Goal: Transaction & Acquisition: Purchase product/service

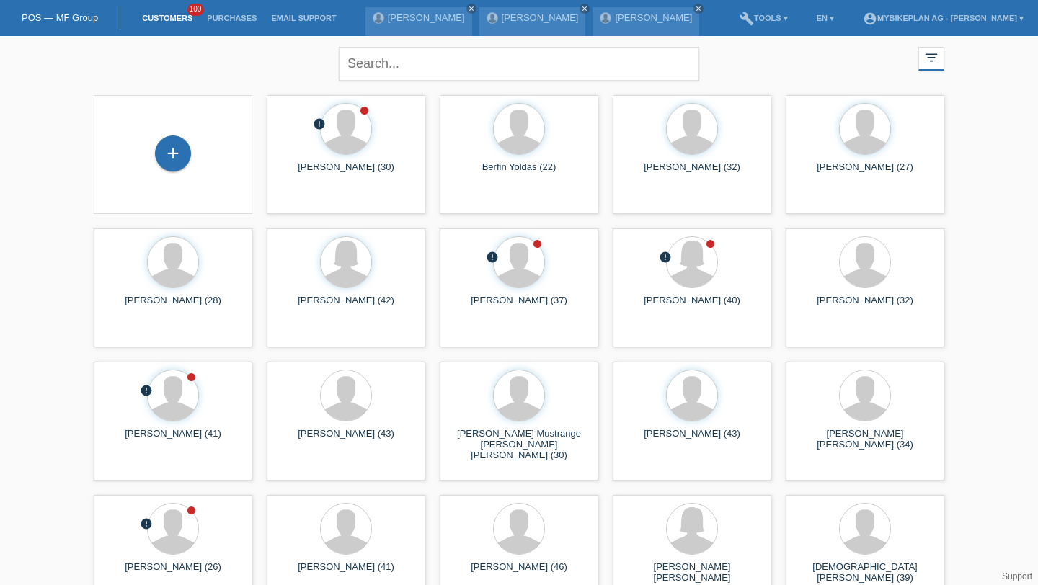
click at [130, 173] on div "+" at bounding box center [173, 155] width 136 height 38
click at [179, 152] on div "+" at bounding box center [173, 154] width 36 height 36
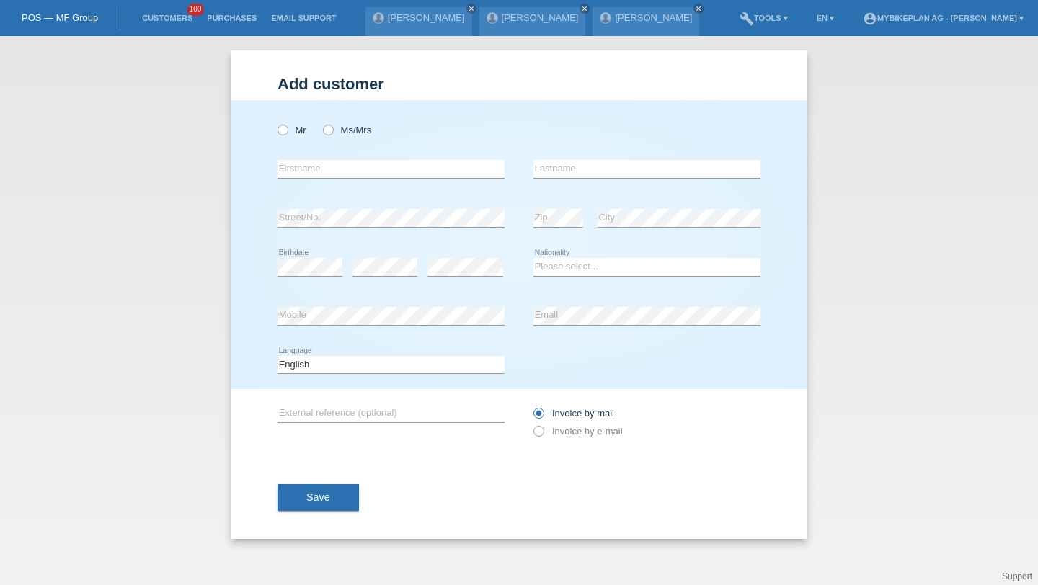
click at [330, 124] on div "Mr Ms/Mrs" at bounding box center [391, 130] width 227 height 30
click at [321, 123] on icon at bounding box center [321, 123] width 0 height 0
click at [331, 134] on input "Ms/Mrs" at bounding box center [327, 129] width 9 height 9
radio input "true"
click at [330, 173] on input "text" at bounding box center [391, 169] width 227 height 18
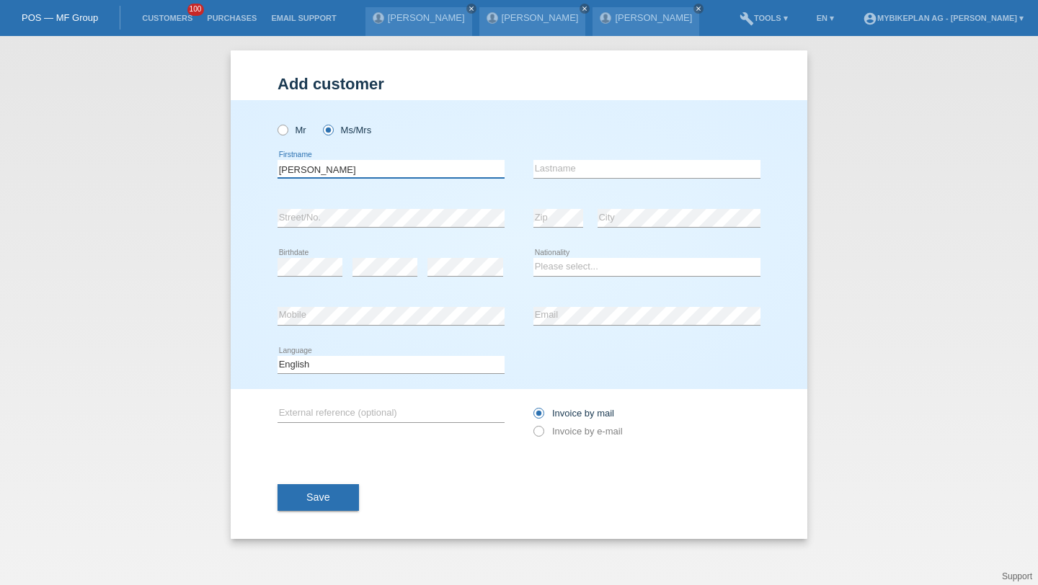
type input "[PERSON_NAME]"
type input "Braun"
click at [534, 262] on select "Please select... Switzerland Austria Germany Liechtenstein ------------ Afghani…" at bounding box center [646, 266] width 227 height 17
select select "CH"
click at [415, 366] on select "Deutsch Français Italiano English" at bounding box center [391, 364] width 227 height 17
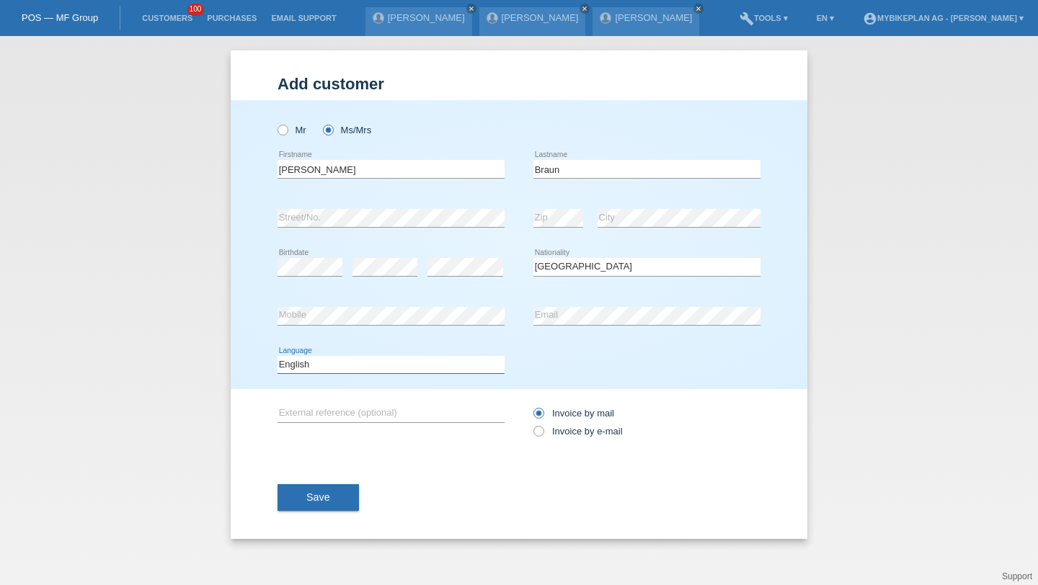
select select "de"
click at [554, 435] on label "Invoice by e-mail" at bounding box center [577, 431] width 89 height 11
click at [543, 435] on input "Invoice by e-mail" at bounding box center [537, 435] width 9 height 18
radio input "true"
click at [343, 493] on button "Save" at bounding box center [318, 497] width 81 height 27
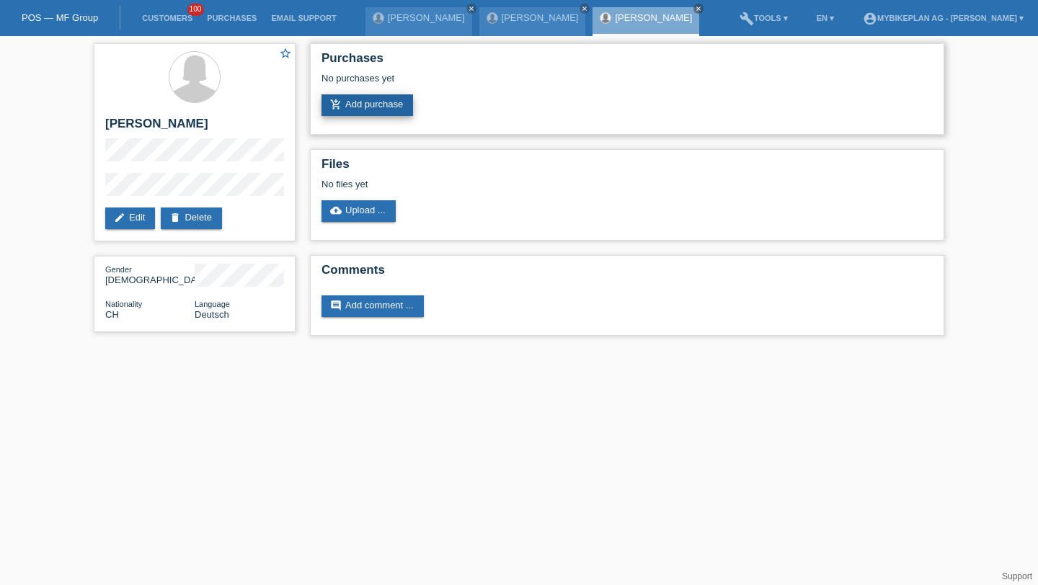
click at [380, 103] on link "add_shopping_cart Add purchase" at bounding box center [368, 105] width 92 height 22
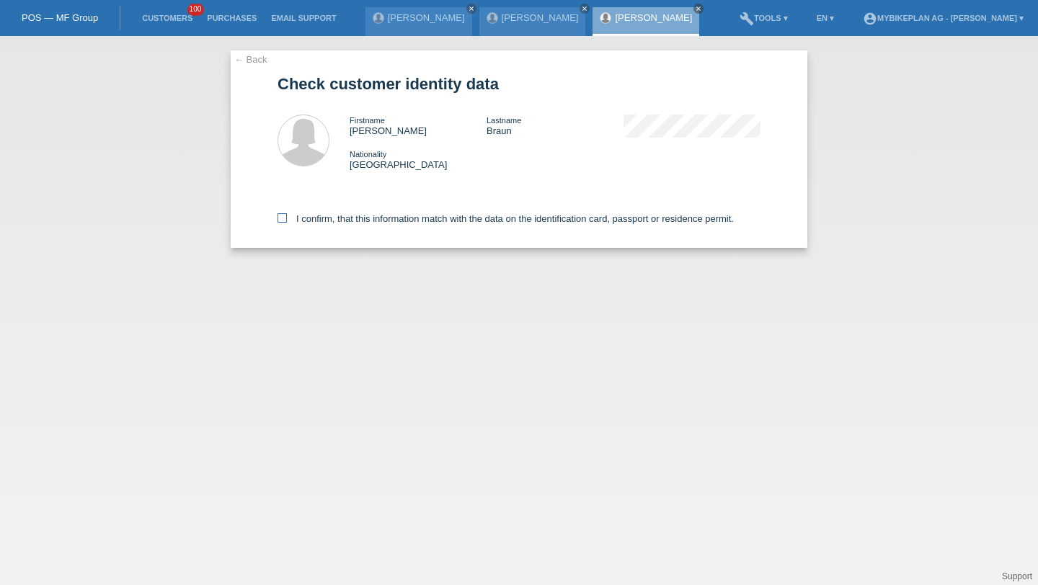
click at [393, 220] on label "I confirm, that this information match with the data on the identification card…" at bounding box center [506, 218] width 456 height 11
click at [287, 220] on input "I confirm, that this information match with the data on the identification card…" at bounding box center [282, 217] width 9 height 9
checkbox input "true"
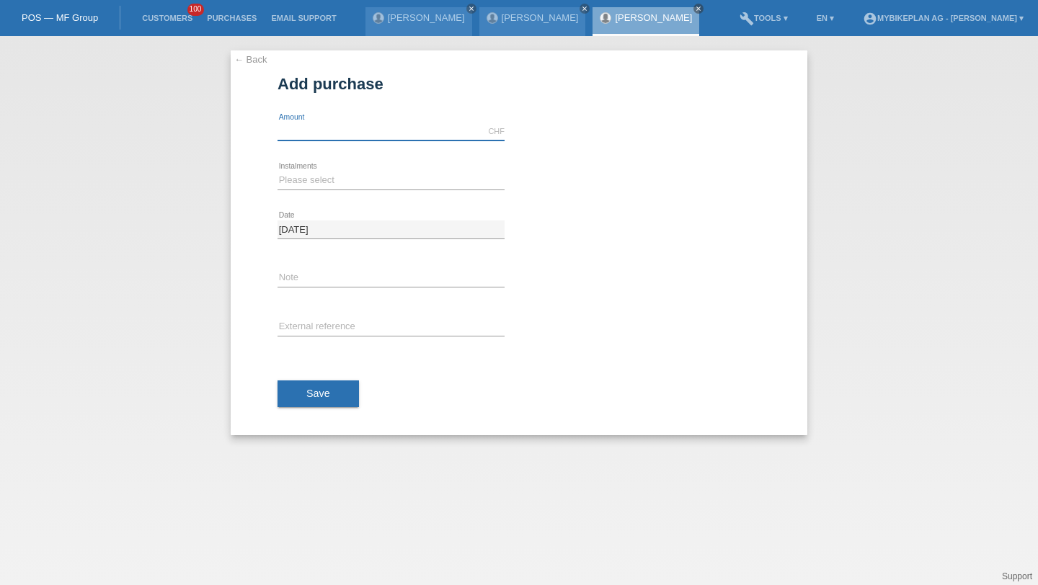
click at [376, 128] on input "text" at bounding box center [391, 132] width 227 height 18
type input "4199.00"
click at [319, 183] on select "Please select 6 instalments 12 instalments 18 instalments 24 instalments 36 ins…" at bounding box center [391, 180] width 227 height 17
select select "486"
click at [314, 324] on input "text" at bounding box center [391, 328] width 227 height 18
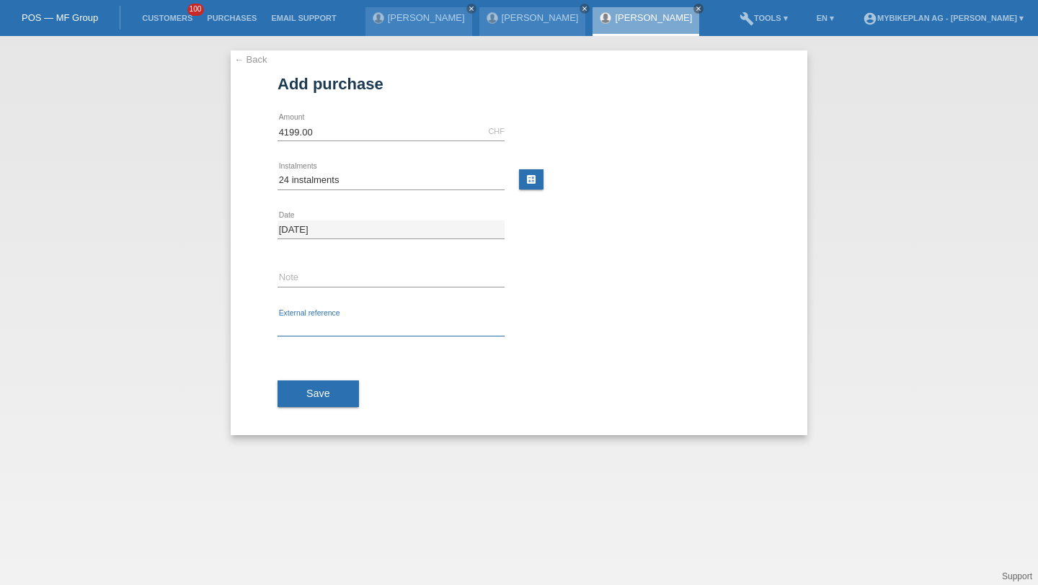
paste input "42439544638"
type input "42439544638"
click at [314, 395] on span "Save" at bounding box center [318, 394] width 24 height 12
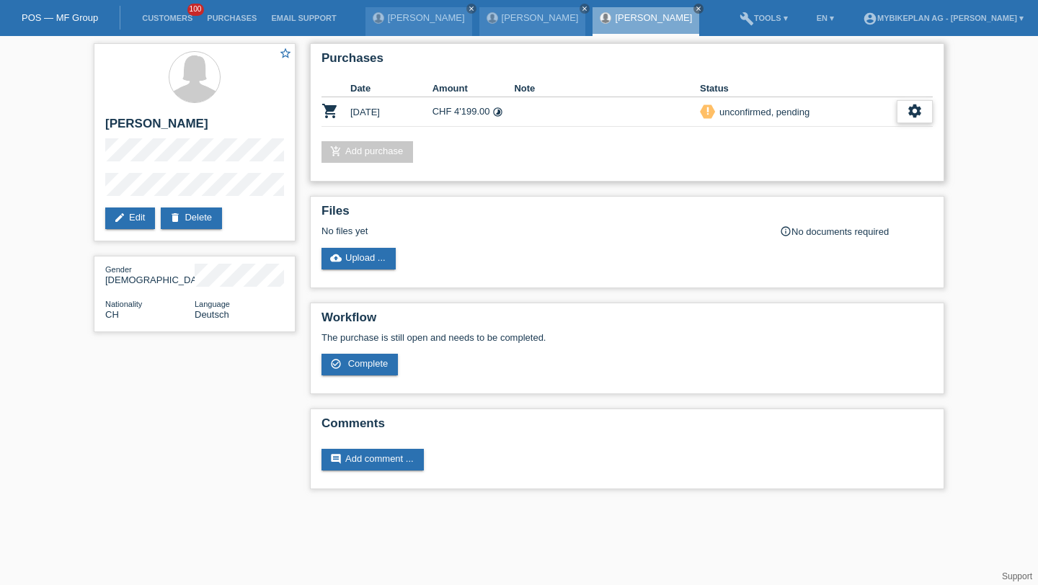
click at [929, 110] on div "settings" at bounding box center [915, 111] width 36 height 23
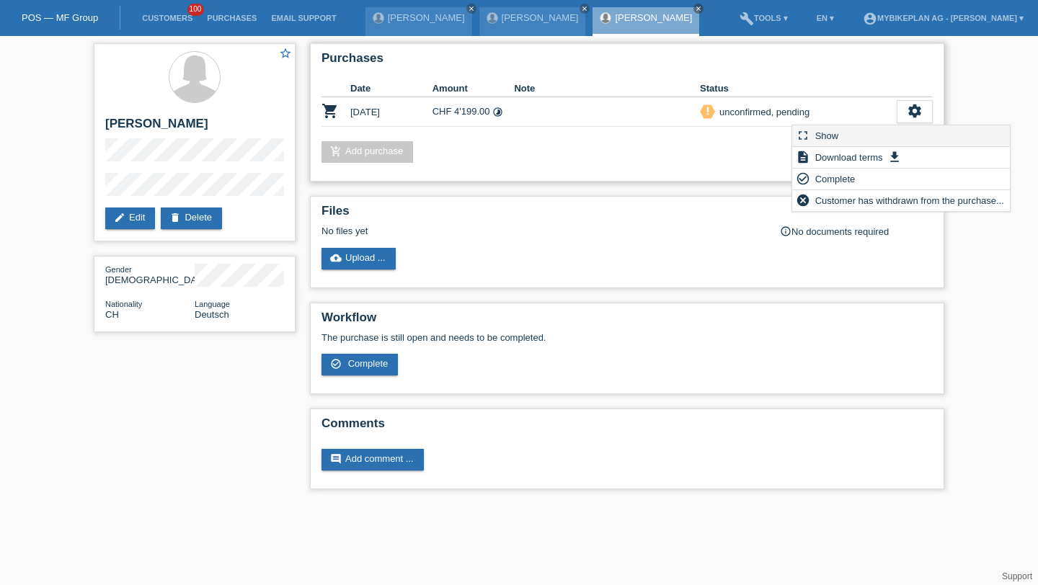
click at [877, 128] on div "fullscreen Show" at bounding box center [901, 136] width 218 height 22
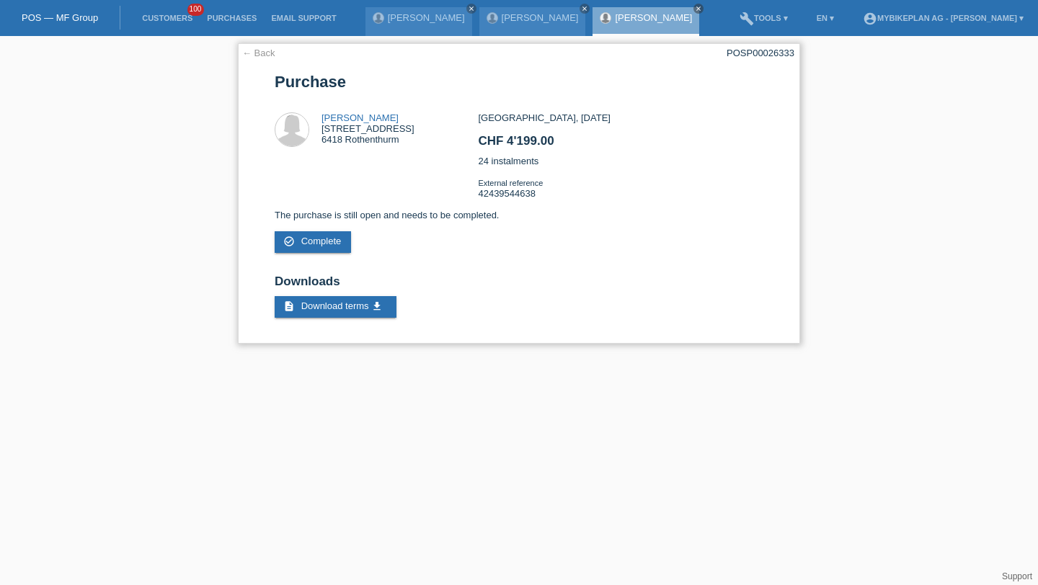
click at [775, 45] on div "← Back POSP00026333 Purchase Corina Braun Hauptstrasse 24 6418 Rothenthurm CHF …" at bounding box center [519, 193] width 562 height 301
click at [775, 52] on div "POSP00026333" at bounding box center [761, 53] width 68 height 11
click at [775, 53] on div "POSP00026333" at bounding box center [761, 53] width 68 height 11
copy div "POSP00026333"
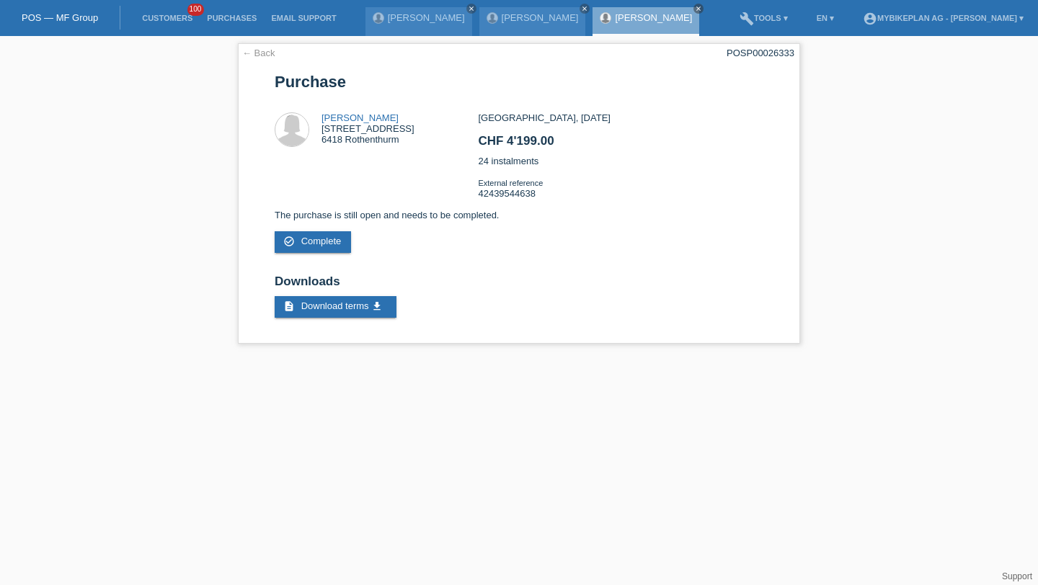
click at [160, 27] on li "Customers 100" at bounding box center [167, 18] width 65 height 37
click at [156, 12] on li "Customers 100" at bounding box center [167, 18] width 65 height 37
click at [156, 14] on link "Customers" at bounding box center [167, 18] width 65 height 9
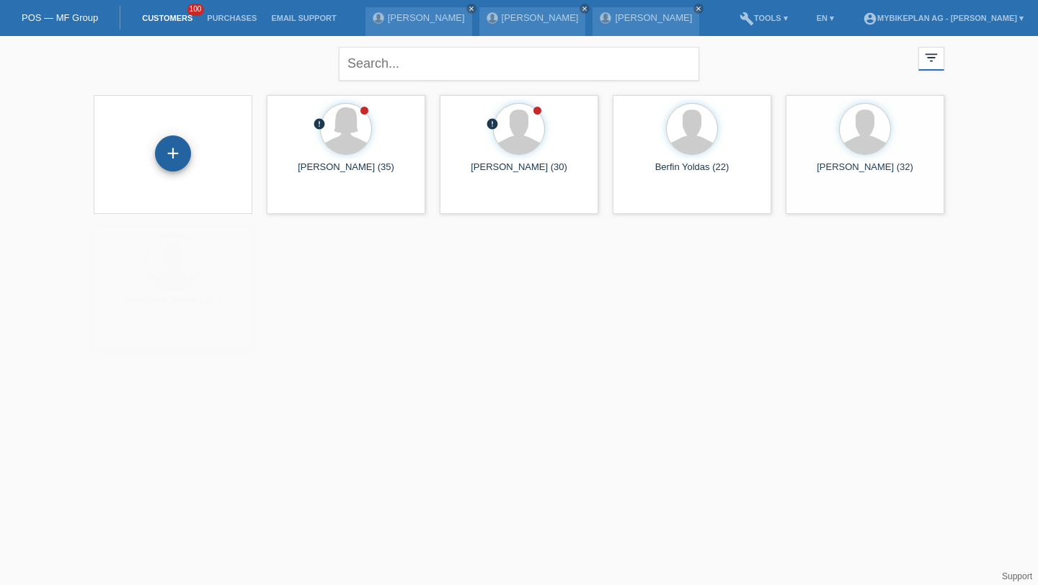
click at [173, 165] on div "+" at bounding box center [173, 153] width 35 height 25
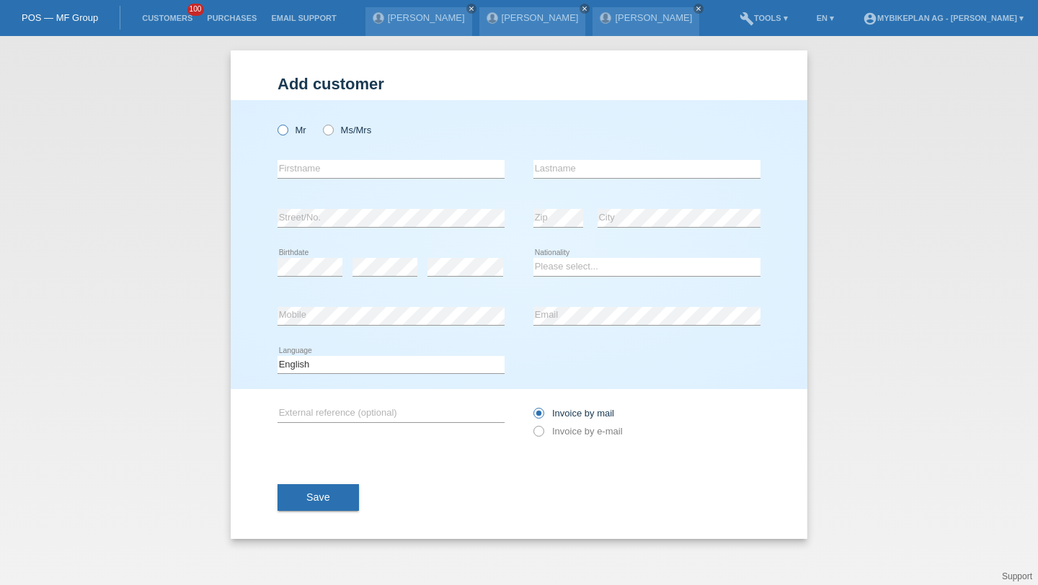
click at [275, 123] on icon at bounding box center [275, 123] width 0 height 0
click at [285, 130] on input "Mr" at bounding box center [282, 129] width 9 height 9
radio input "true"
drag, startPoint x: 340, startPoint y: 131, endPoint x: 337, endPoint y: 146, distance: 15.6
click at [340, 131] on label "Ms/Mrs" at bounding box center [347, 130] width 48 height 11
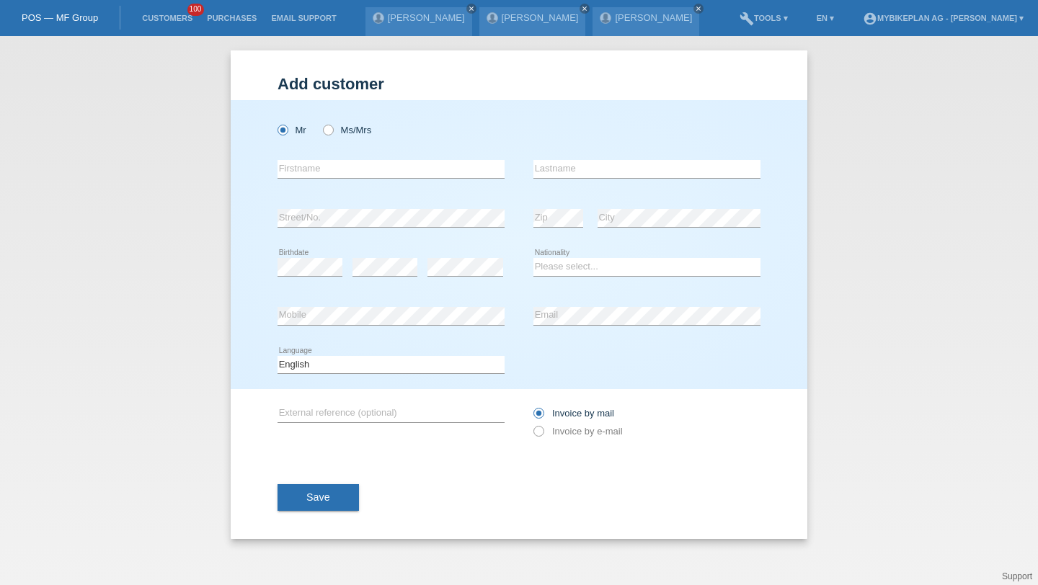
click at [332, 131] on input "Ms/Mrs" at bounding box center [327, 129] width 9 height 9
radio input "true"
click at [331, 169] on input "text" at bounding box center [391, 169] width 227 height 18
type input "Simona"
type input "Bellinelli"
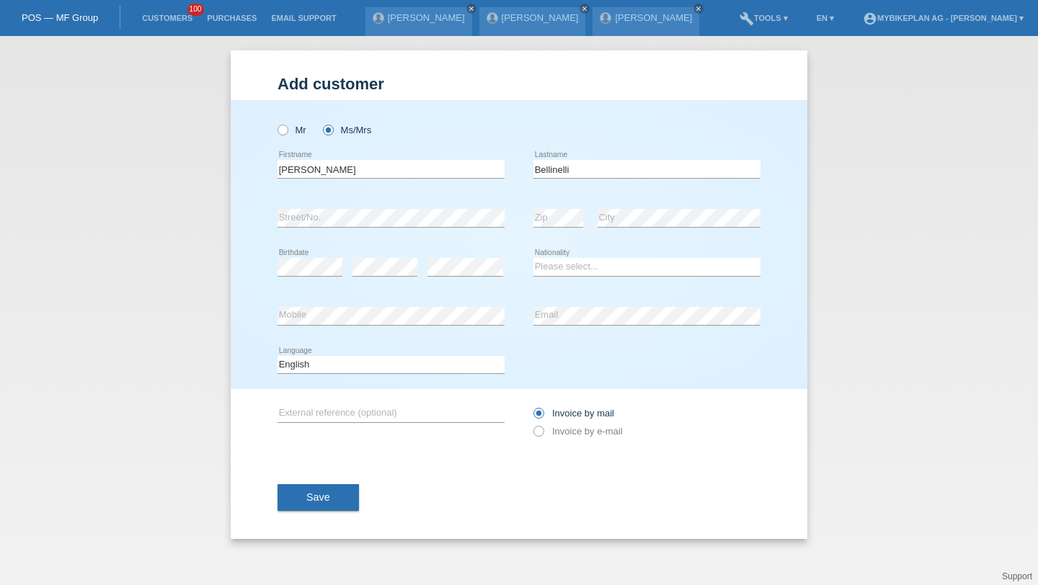
click at [374, 277] on div "error" at bounding box center [385, 267] width 65 height 49
click at [544, 254] on div "Please select... Switzerland Austria Germany Liechtenstein ------------ Afghani…" at bounding box center [646, 267] width 227 height 49
click at [546, 263] on select "Please select... Switzerland Austria Germany Liechtenstein ------------ Afghani…" at bounding box center [646, 266] width 227 height 17
select select "CH"
click at [381, 381] on div "Deutsch Français Italiano English error Language" at bounding box center [391, 365] width 227 height 49
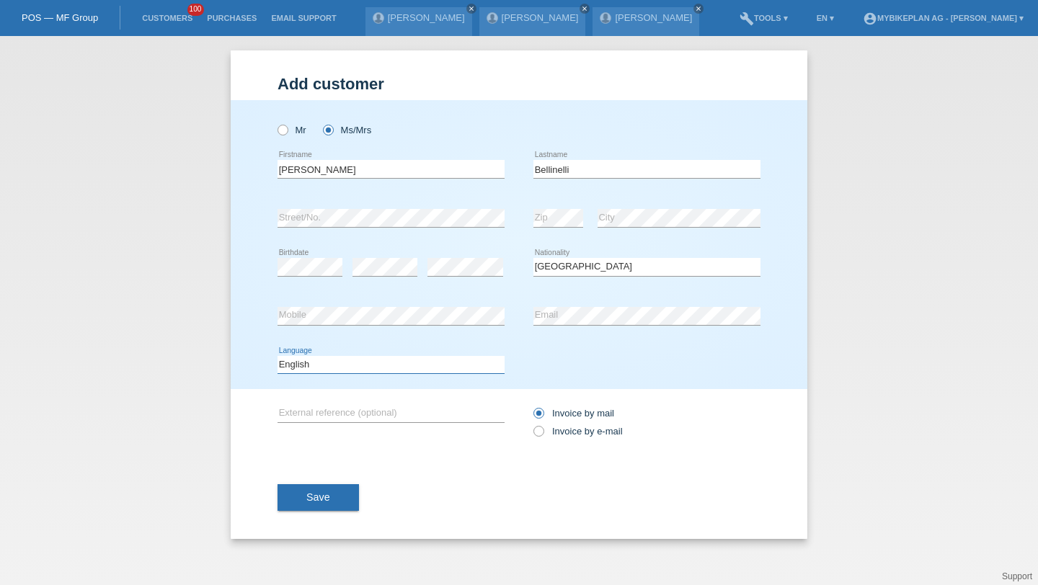
click at [373, 366] on select "Deutsch Français Italiano English" at bounding box center [391, 364] width 227 height 17
select select "it"
click at [557, 424] on div "Invoice by mail Invoice by e-mail" at bounding box center [646, 422] width 227 height 36
click at [554, 433] on label "Invoice by e-mail" at bounding box center [577, 431] width 89 height 11
click at [543, 433] on input "Invoice by e-mail" at bounding box center [537, 435] width 9 height 18
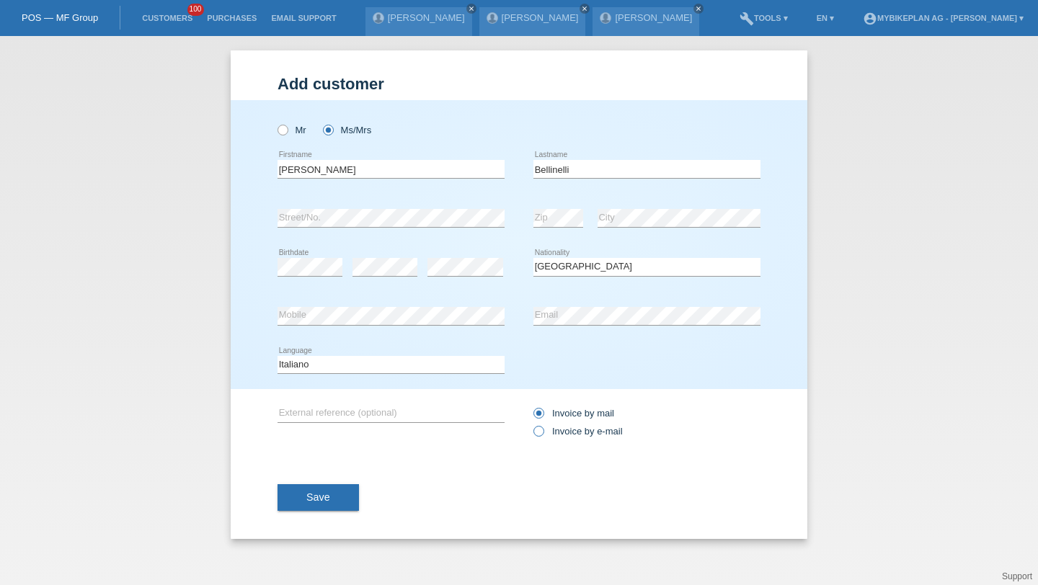
radio input "true"
click at [335, 464] on div "Save" at bounding box center [519, 498] width 483 height 84
click at [332, 478] on div "Save" at bounding box center [519, 498] width 483 height 84
click at [332, 487] on button "Save" at bounding box center [318, 497] width 81 height 27
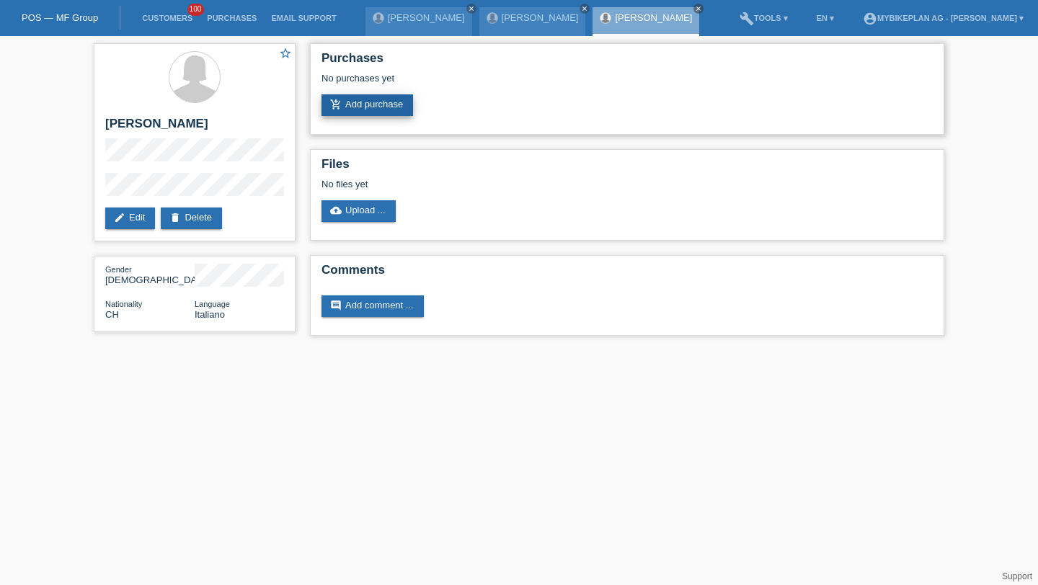
click at [402, 97] on link "add_shopping_cart Add purchase" at bounding box center [368, 105] width 92 height 22
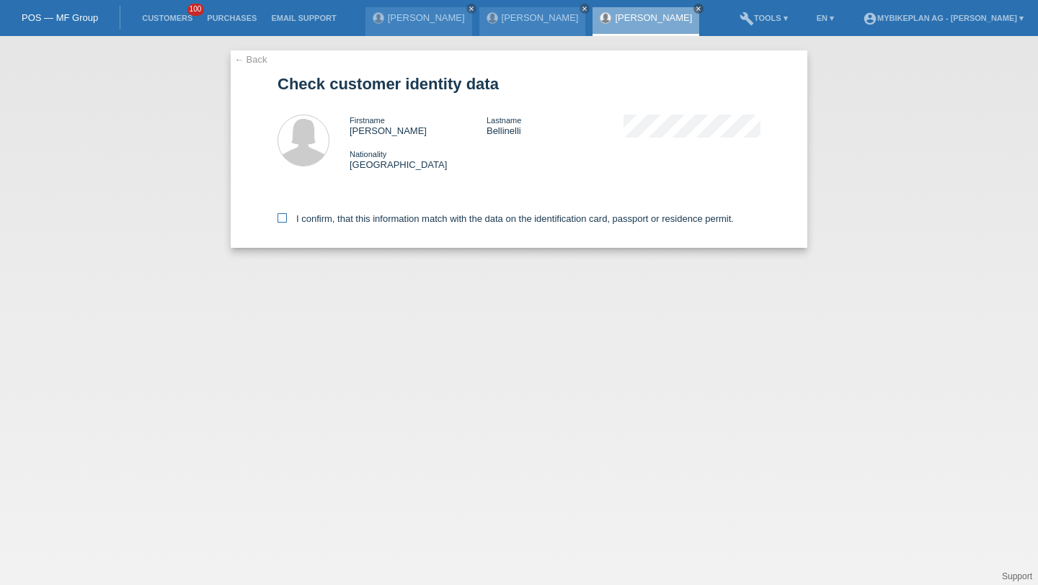
click at [515, 216] on label "I confirm, that this information match with the data on the identification card…" at bounding box center [506, 218] width 456 height 11
click at [287, 216] on input "I confirm, that this information match with the data on the identification card…" at bounding box center [282, 217] width 9 height 9
checkbox input "true"
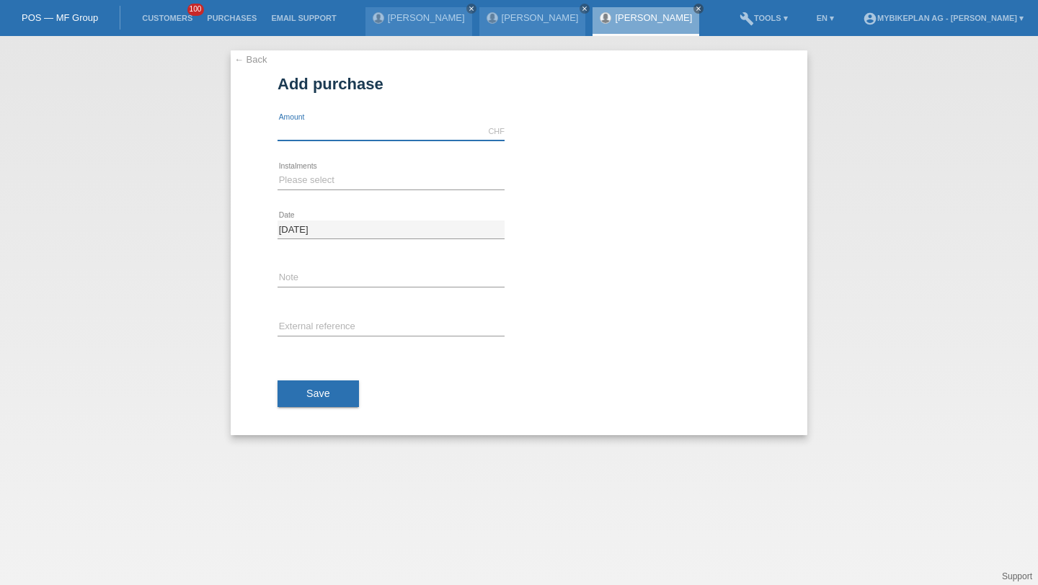
click at [427, 130] on input "text" at bounding box center [391, 132] width 227 height 18
type input "8499.00"
click at [318, 184] on select "Please select 6 instalments 12 instalments 18 instalments 24 instalments 36 ins…" at bounding box center [391, 180] width 227 height 17
select select "487"
click at [311, 328] on input "text" at bounding box center [391, 328] width 227 height 18
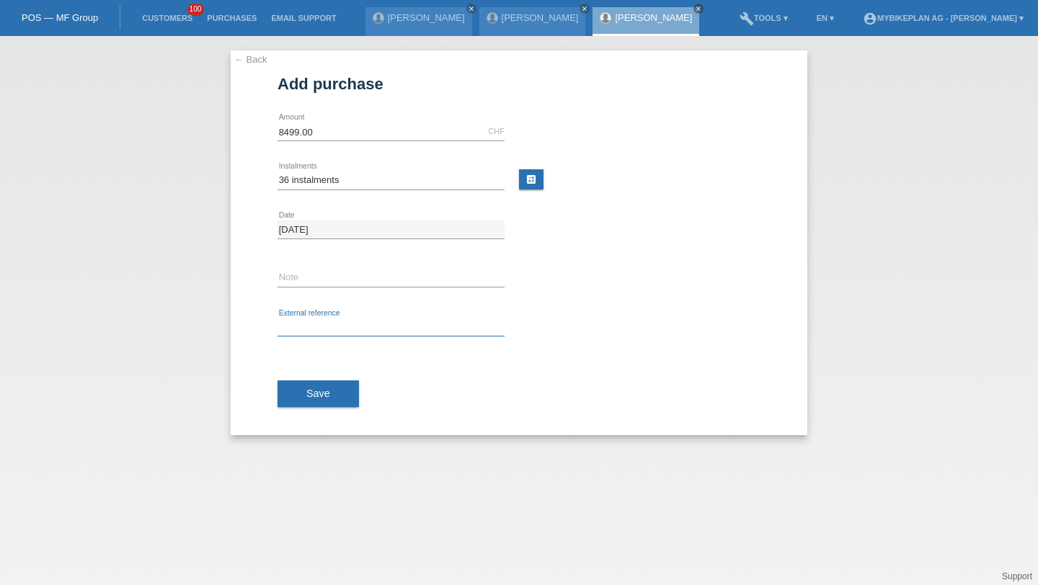
paste input "42439934037"
type input "42439934037"
click at [306, 388] on span "Save" at bounding box center [318, 394] width 24 height 12
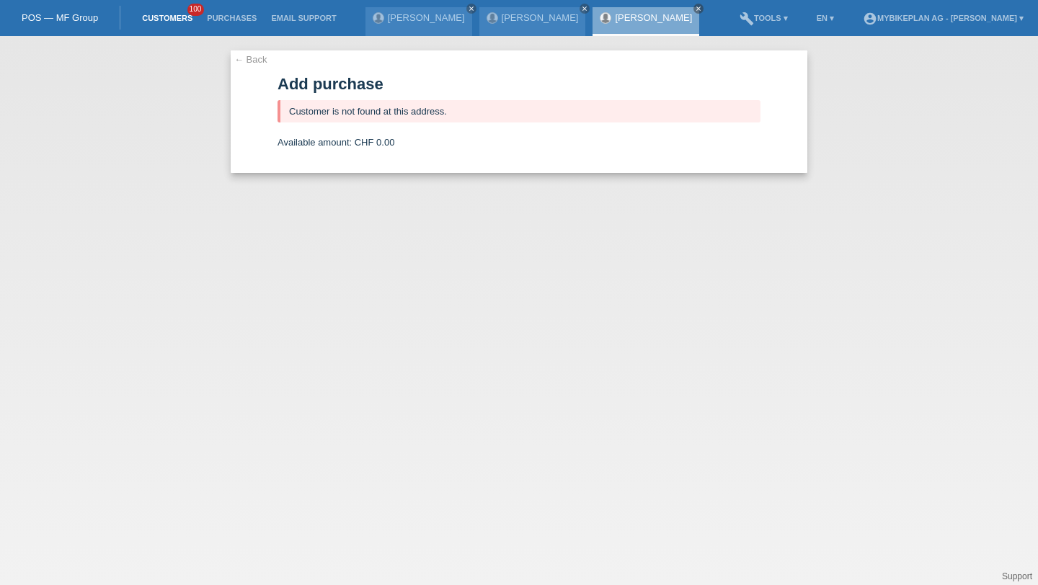
click at [163, 22] on link "Customers" at bounding box center [167, 18] width 65 height 9
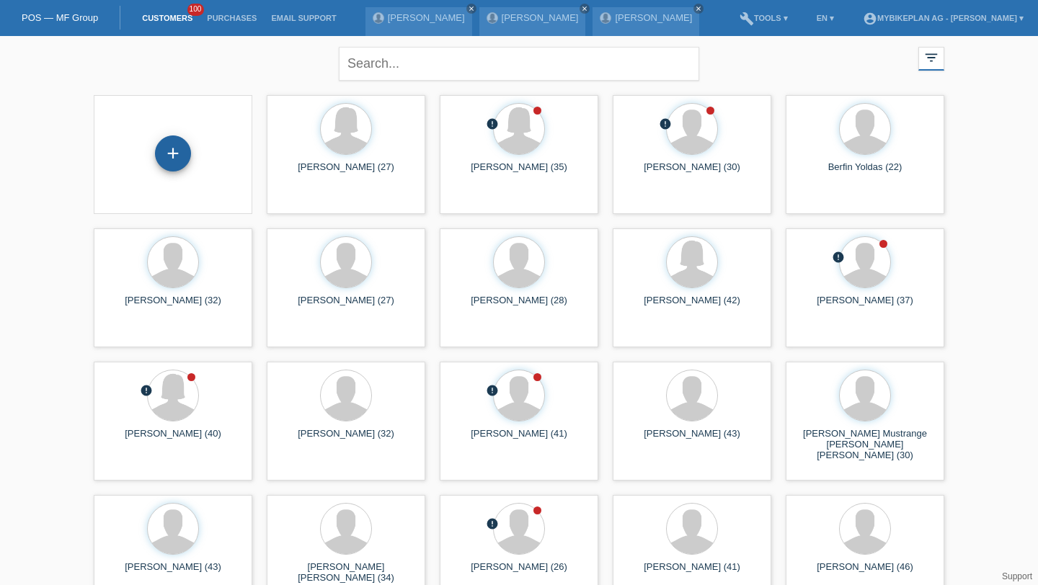
click at [173, 160] on div "+" at bounding box center [173, 153] width 35 height 25
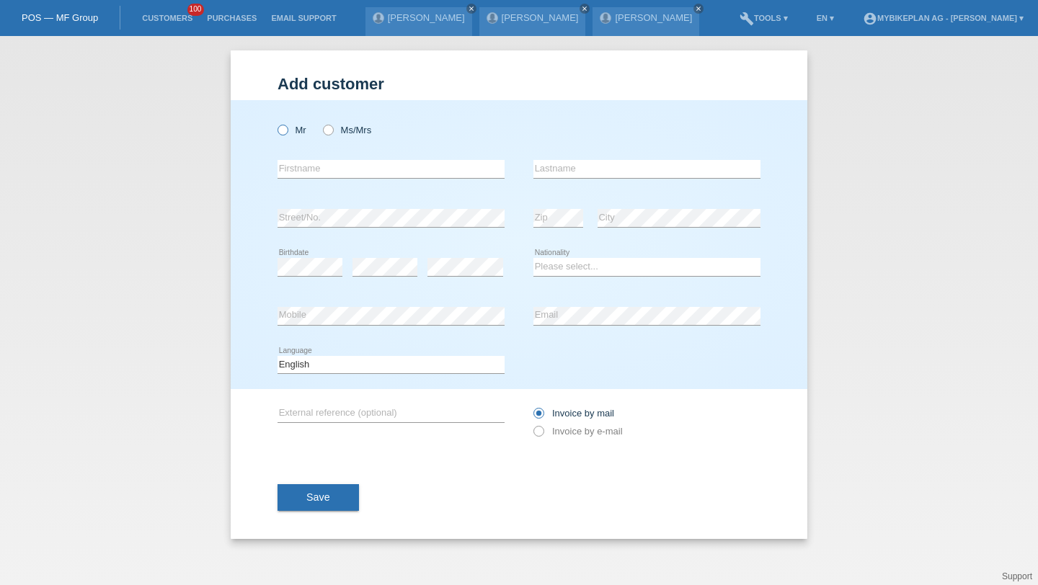
click at [294, 130] on label "Mr" at bounding box center [292, 130] width 29 height 11
click at [287, 130] on input "Mr" at bounding box center [282, 129] width 9 height 9
radio input "true"
click at [306, 161] on input "text" at bounding box center [391, 169] width 227 height 18
type input "Noel"
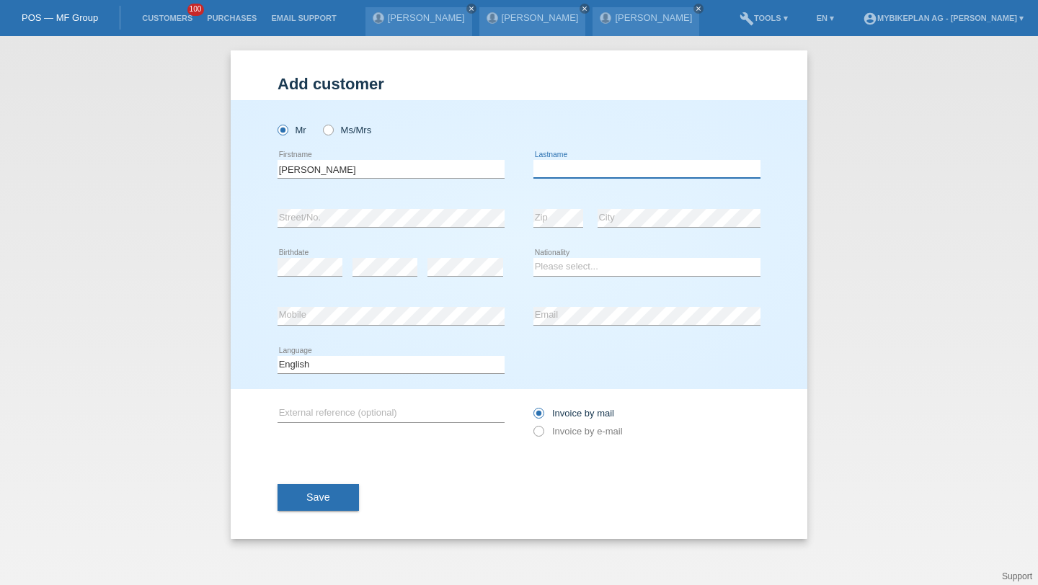
paste input "Möschli"
type input "Möschli"
click at [384, 257] on div "error" at bounding box center [385, 267] width 65 height 49
click at [599, 271] on select "Please select... Switzerland Austria Germany Liechtenstein ------------ Afghani…" at bounding box center [646, 266] width 227 height 17
select select "CH"
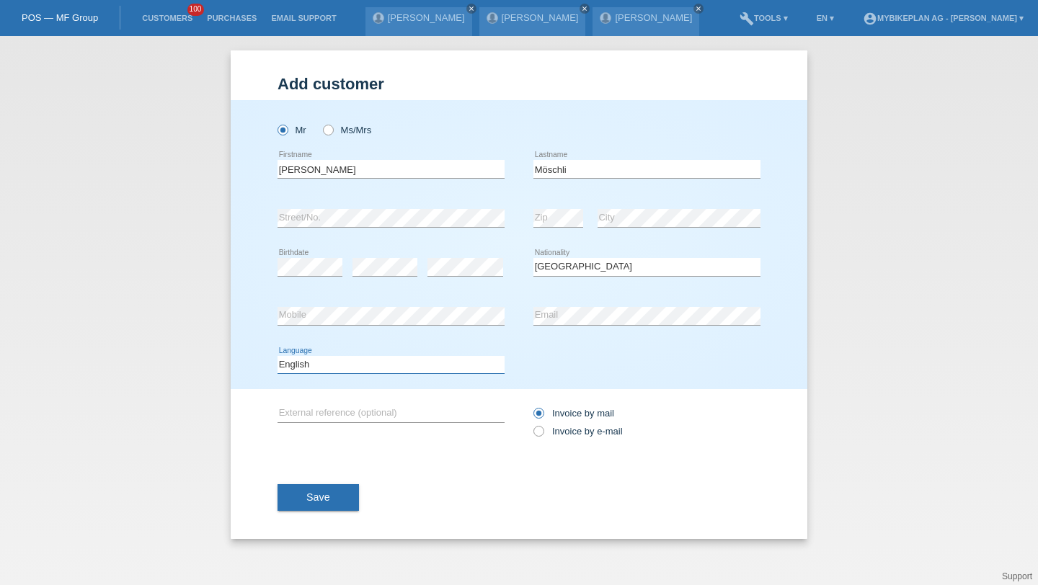
click at [405, 373] on select "Deutsch Français Italiano English" at bounding box center [391, 364] width 227 height 17
select select "de"
click at [555, 449] on div "Invoice by mail Invoice by e-mail" at bounding box center [646, 422] width 227 height 66
click at [555, 432] on label "Invoice by e-mail" at bounding box center [577, 431] width 89 height 11
click at [543, 432] on input "Invoice by e-mail" at bounding box center [537, 435] width 9 height 18
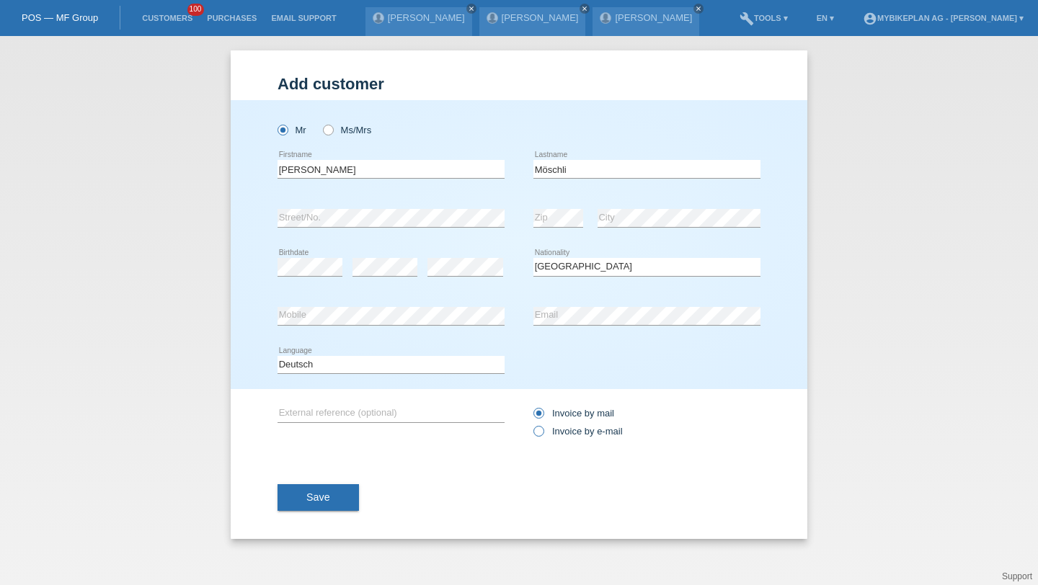
radio input "true"
click at [325, 487] on button "Save" at bounding box center [318, 497] width 81 height 27
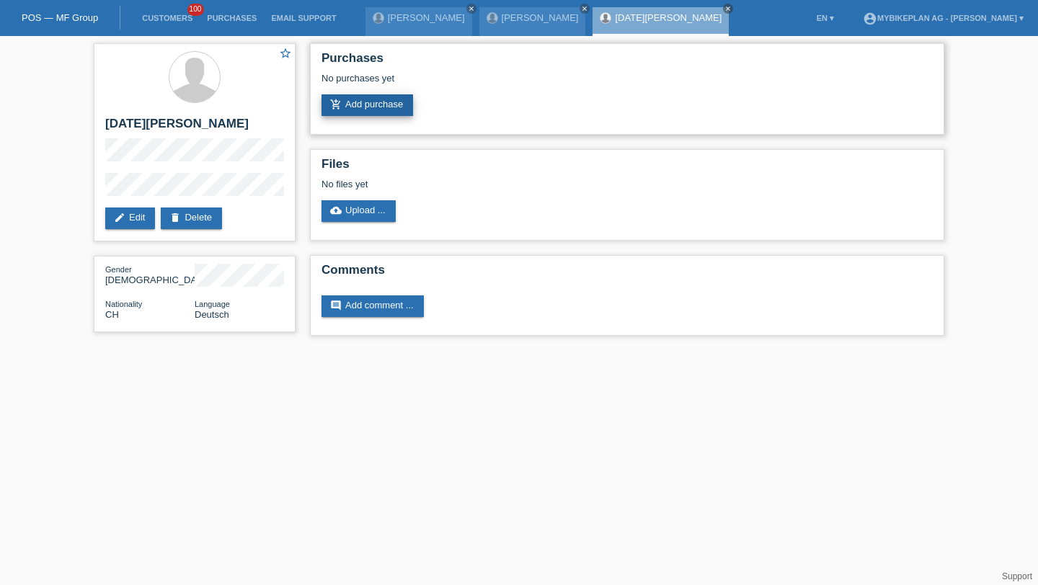
click at [399, 105] on link "add_shopping_cart Add purchase" at bounding box center [368, 105] width 92 height 22
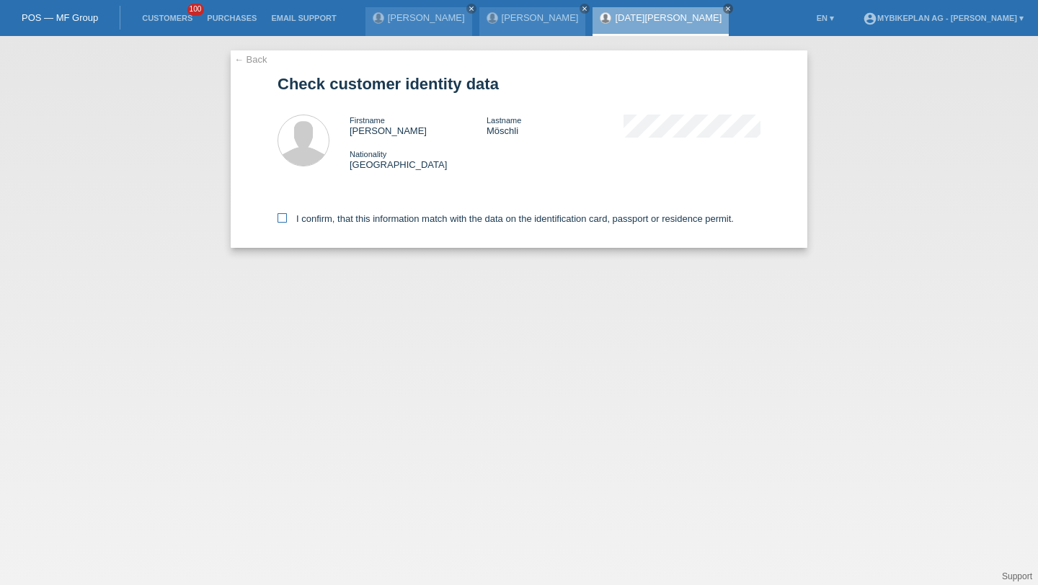
click at [393, 222] on label "I confirm, that this information match with the data on the identification card…" at bounding box center [506, 218] width 456 height 11
click at [287, 222] on input "I confirm, that this information match with the data on the identification card…" at bounding box center [282, 217] width 9 height 9
checkbox input "true"
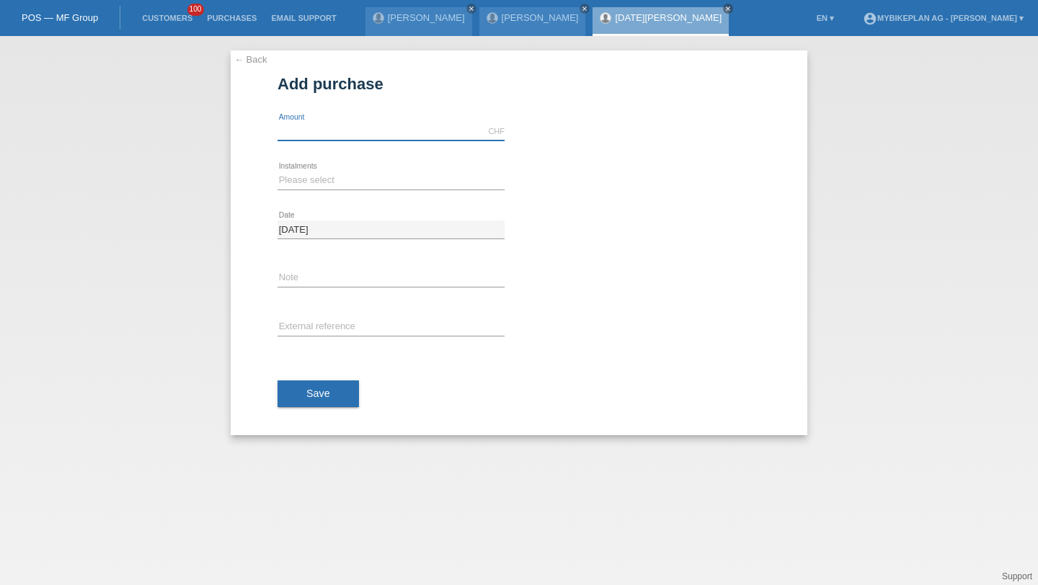
click at [301, 134] on input "text" at bounding box center [391, 132] width 227 height 18
type input "2900.00"
click at [291, 190] on icon at bounding box center [391, 190] width 227 height 1
click at [316, 175] on select "Please select 6 instalments 12 instalments 18 instalments 24 instalments 36 ins…" at bounding box center [391, 180] width 227 height 17
select select "487"
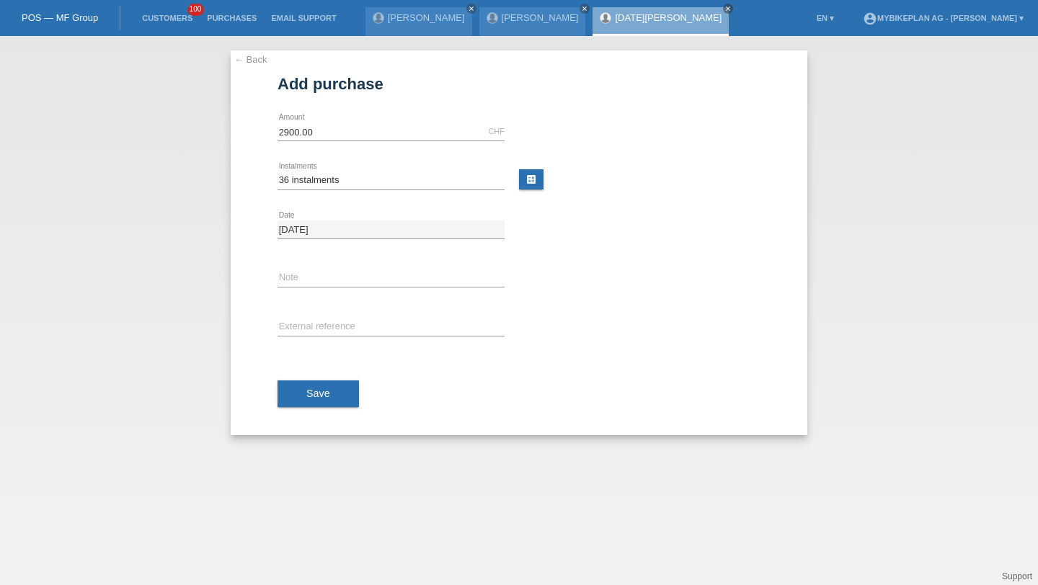
click at [314, 315] on div "error External reference" at bounding box center [391, 328] width 227 height 49
click at [316, 328] on input "text" at bounding box center [391, 328] width 227 height 18
paste input "42443155057"
type input "42443155057"
click at [312, 394] on span "Save" at bounding box center [318, 394] width 24 height 12
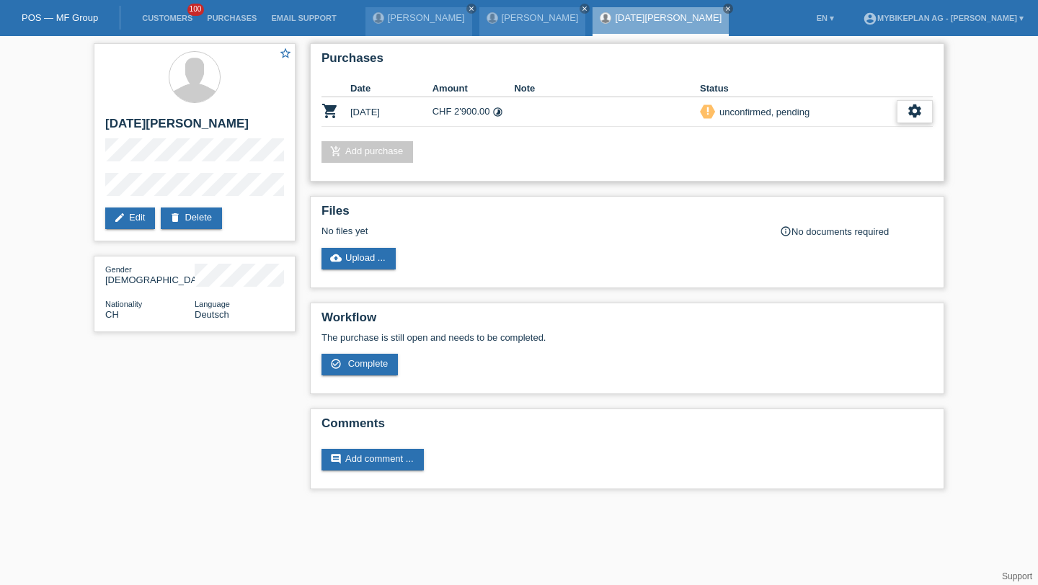
click at [922, 115] on icon "settings" at bounding box center [915, 111] width 16 height 16
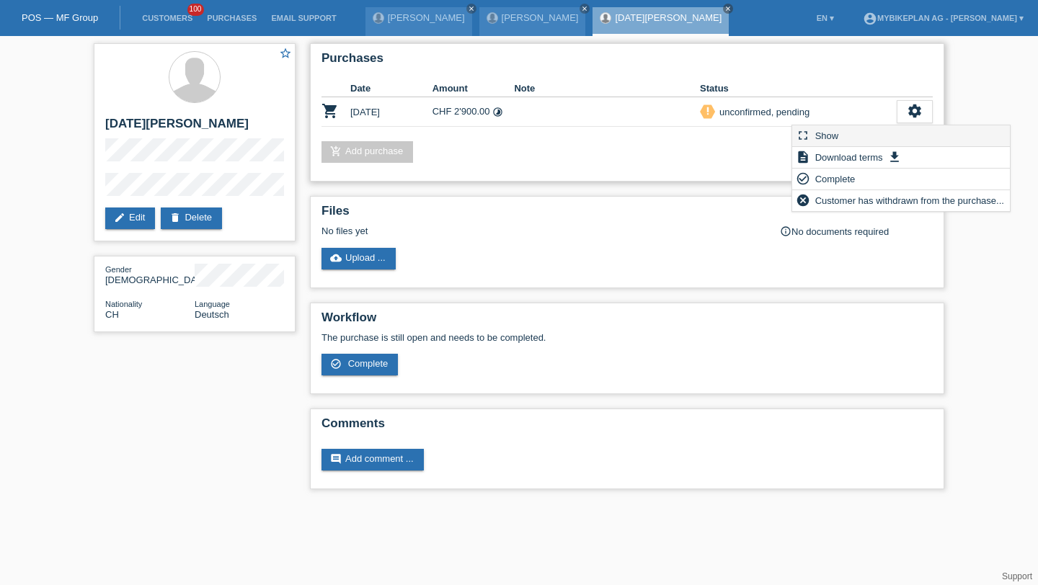
click at [892, 130] on div "fullscreen Show" at bounding box center [901, 136] width 218 height 22
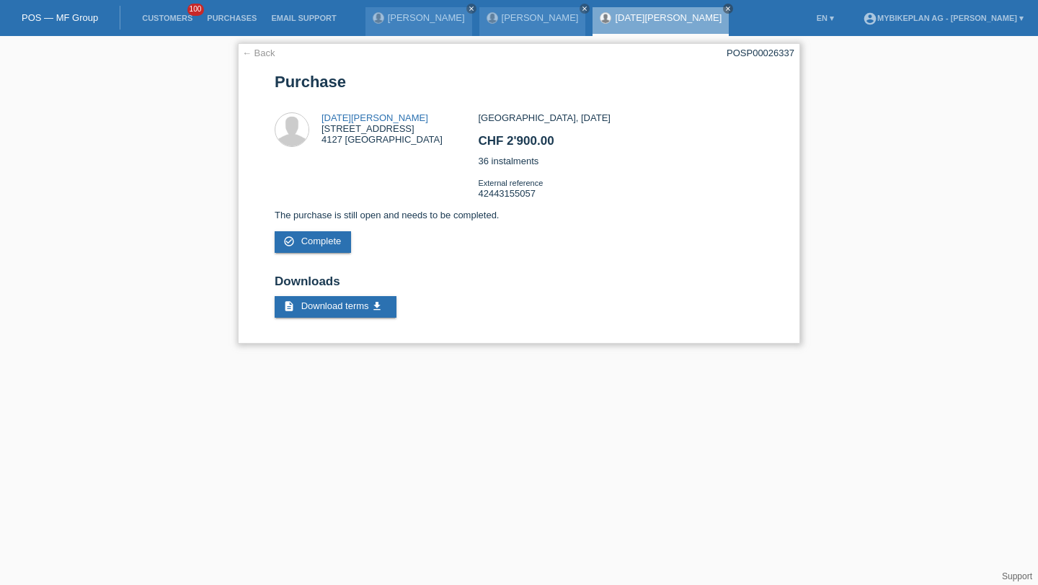
click at [775, 53] on div "POSP00026337" at bounding box center [761, 53] width 68 height 11
click at [774, 53] on div "POSP00026337" at bounding box center [761, 53] width 68 height 11
copy div "POSP00026337"
click at [177, 20] on link "Customers" at bounding box center [167, 18] width 65 height 9
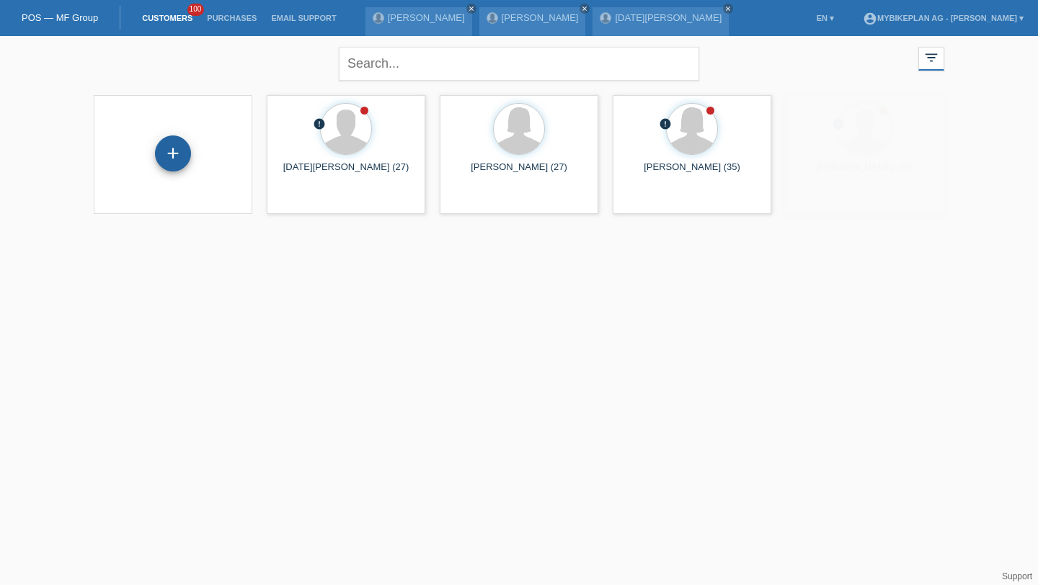
click at [180, 146] on div "+" at bounding box center [173, 153] width 35 height 25
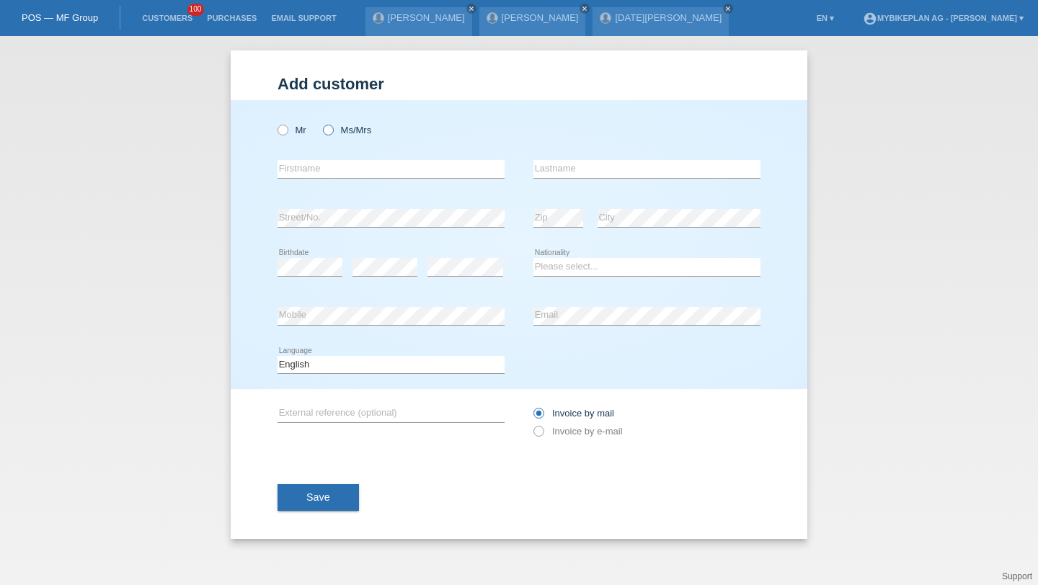
click at [347, 133] on label "Ms/Mrs" at bounding box center [347, 130] width 48 height 11
click at [332, 133] on input "Ms/Mrs" at bounding box center [327, 129] width 9 height 9
radio input "true"
click at [334, 175] on input "text" at bounding box center [391, 169] width 227 height 18
paste input "[PERSON_NAME]"
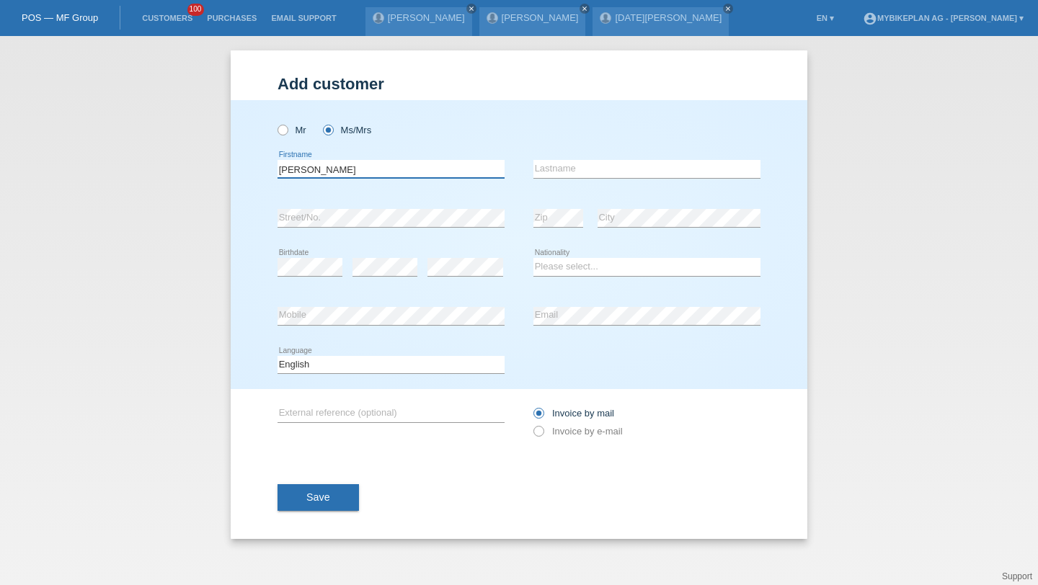
type input "[PERSON_NAME]"
type input "Jolivet"
click at [543, 252] on div "Please select... Switzerland Austria Germany Liechtenstein ------------ Afghani…" at bounding box center [646, 267] width 227 height 49
click at [544, 265] on select "Please select... Switzerland Austria Germany Liechtenstein ------------ Afghani…" at bounding box center [646, 266] width 227 height 17
select select "CH"
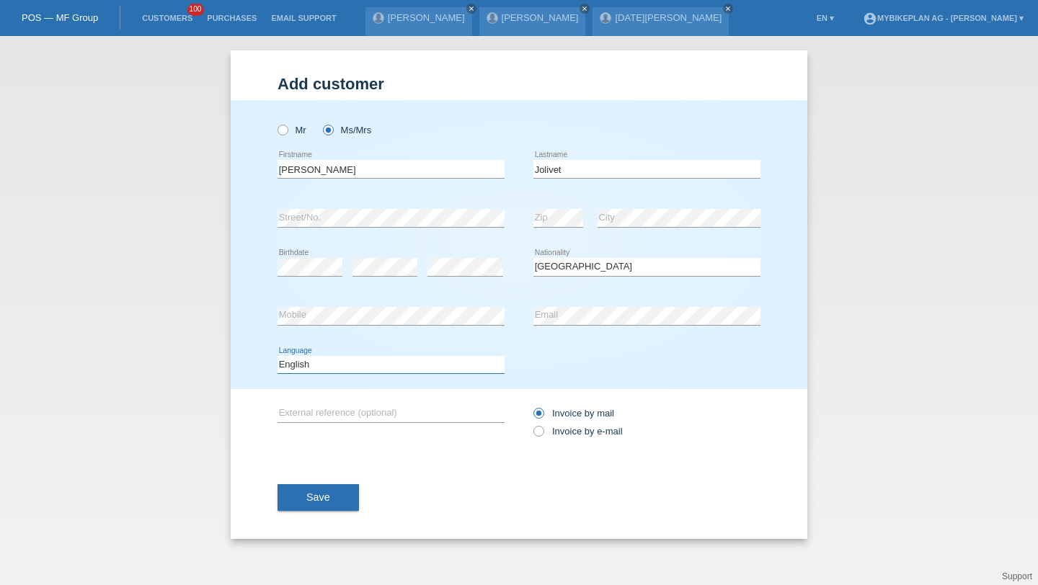
click at [433, 366] on select "Deutsch Français Italiano English" at bounding box center [391, 364] width 227 height 17
click at [428, 369] on select "Deutsch Français Italiano English" at bounding box center [391, 364] width 227 height 17
select select "fr"
click at [547, 425] on div "Invoice by mail Invoice by e-mail" at bounding box center [646, 422] width 227 height 36
click at [548, 430] on label "Invoice by e-mail" at bounding box center [577, 431] width 89 height 11
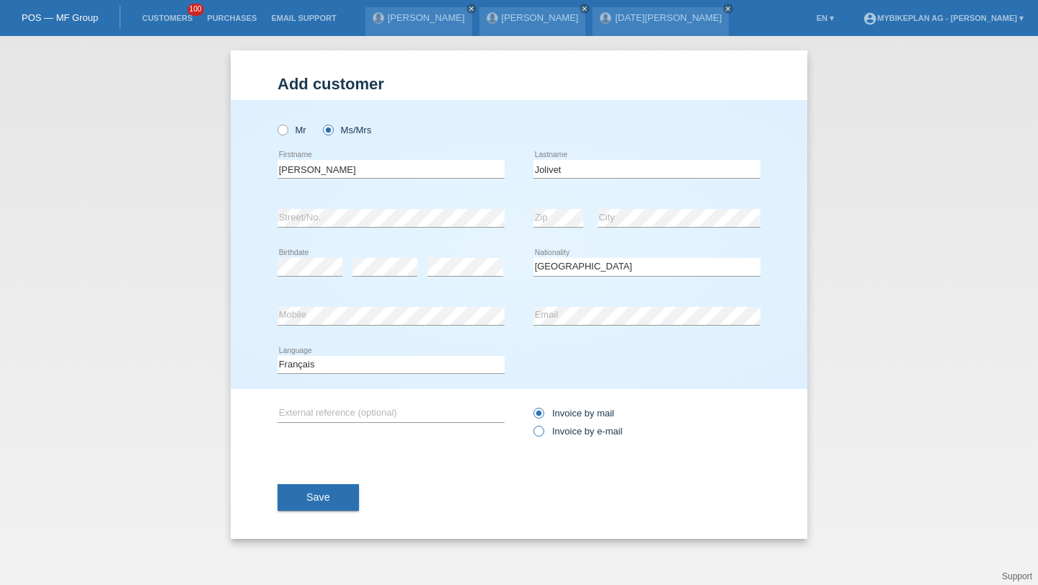
click at [543, 430] on input "Invoice by e-mail" at bounding box center [537, 435] width 9 height 18
radio input "true"
click at [352, 482] on div "Save" at bounding box center [519, 498] width 483 height 84
click at [351, 494] on button "Save" at bounding box center [318, 497] width 81 height 27
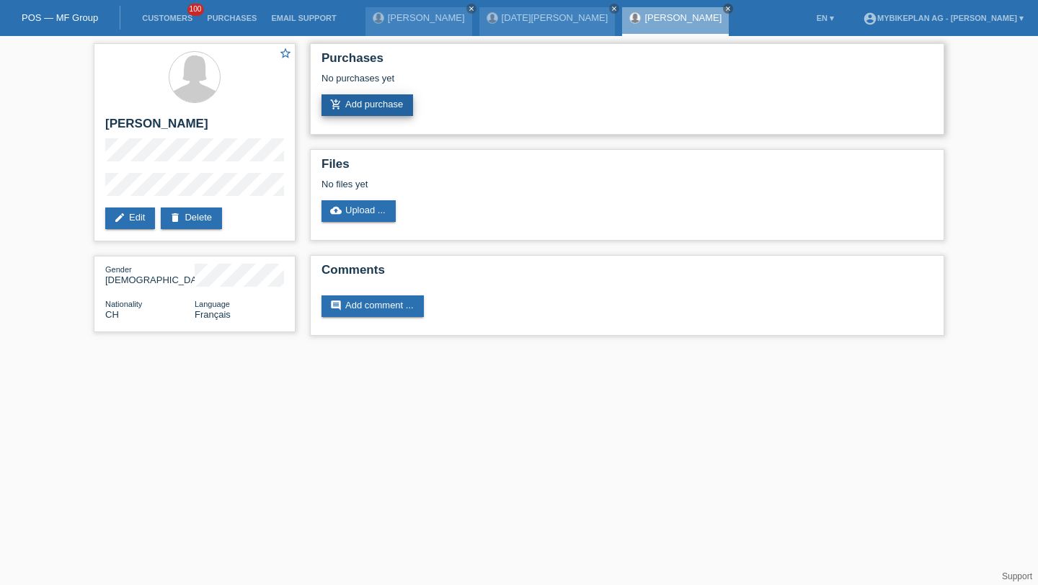
click at [382, 105] on link "add_shopping_cart Add purchase" at bounding box center [368, 105] width 92 height 22
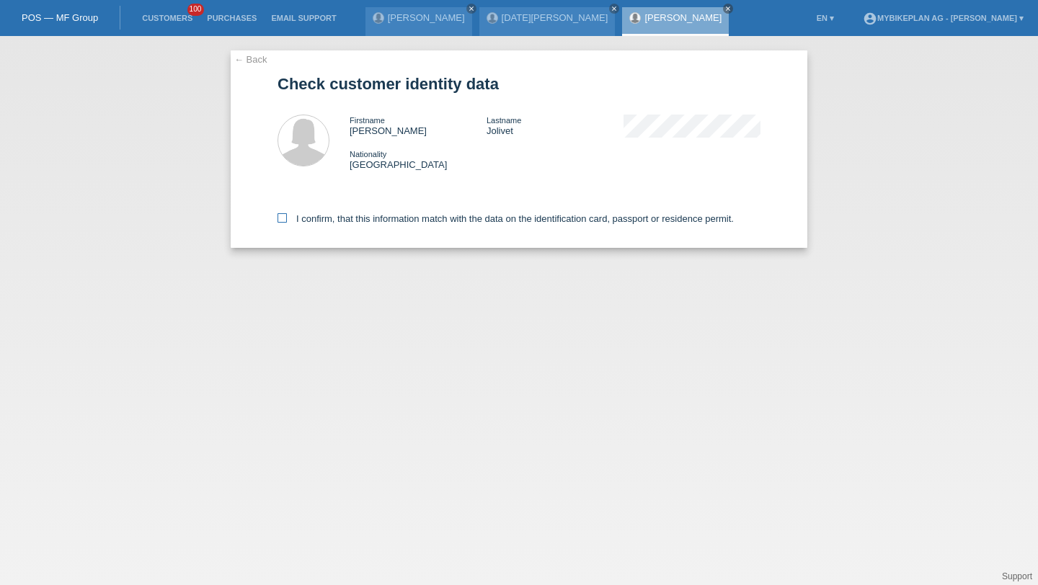
click at [361, 219] on label "I confirm, that this information match with the data on the identification card…" at bounding box center [506, 218] width 456 height 11
click at [287, 219] on input "I confirm, that this information match with the data on the identification card…" at bounding box center [282, 217] width 9 height 9
checkbox input "true"
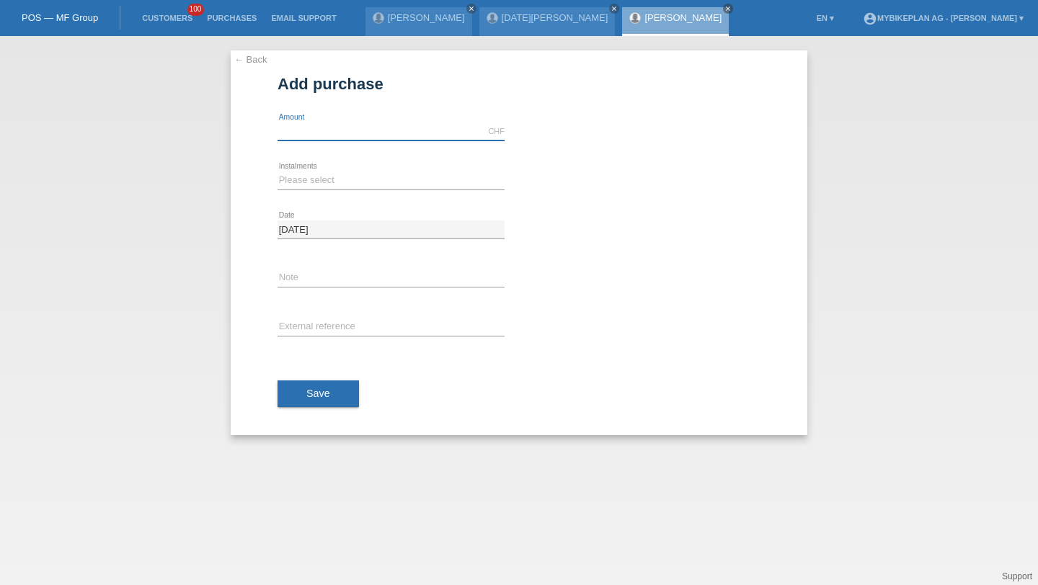
click at [333, 131] on input "text" at bounding box center [391, 132] width 227 height 18
type input "4041.00"
click at [335, 176] on select "Please select 6 instalments 12 instalments 18 instalments 24 instalments 36 ins…" at bounding box center [391, 180] width 227 height 17
select select "487"
click at [328, 334] on input "text" at bounding box center [391, 328] width 227 height 18
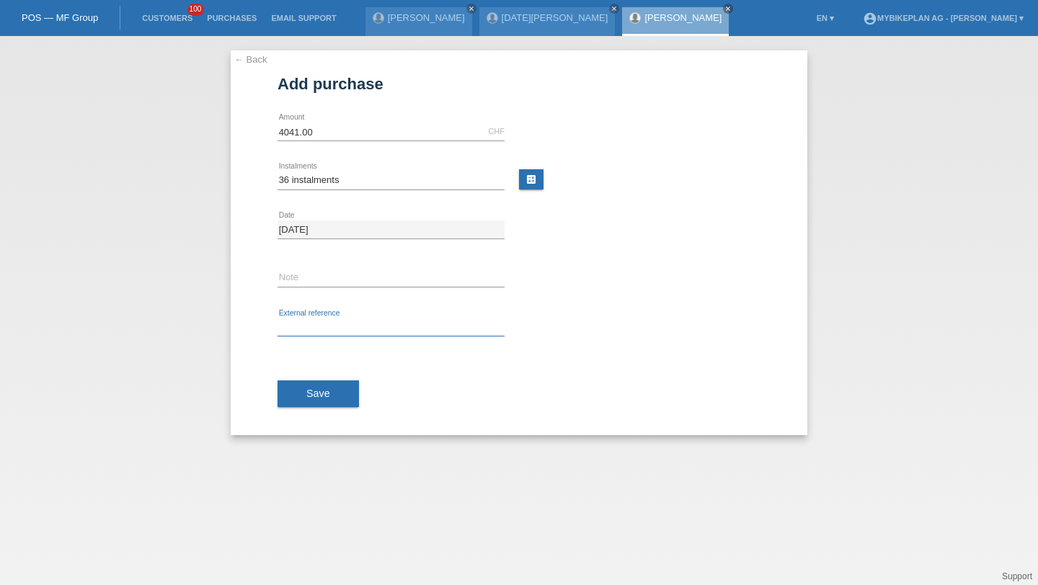
paste input "42441530968"
type input "42441530968"
click at [323, 399] on span "Save" at bounding box center [318, 394] width 24 height 12
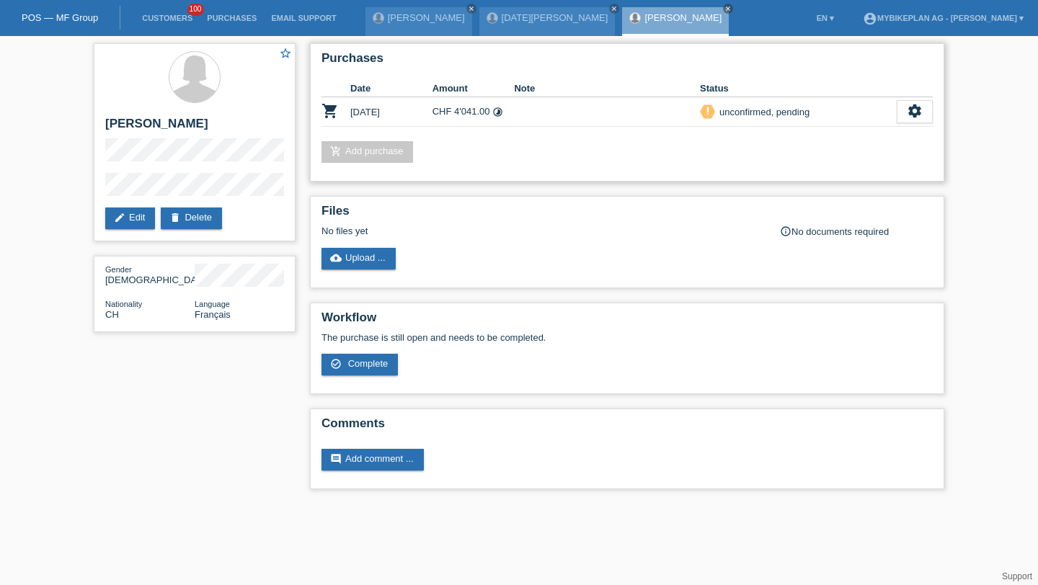
click at [894, 119] on div "priority_high unconfirmed, pending" at bounding box center [798, 112] width 197 height 15
click at [912, 117] on icon "settings" at bounding box center [915, 111] width 16 height 16
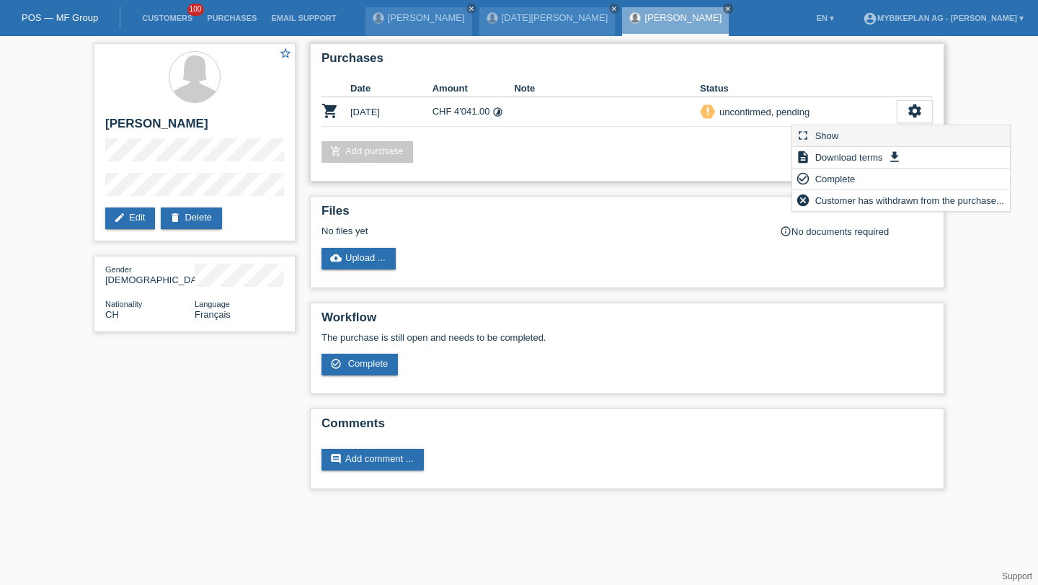
click at [882, 136] on div "fullscreen Show" at bounding box center [901, 136] width 218 height 22
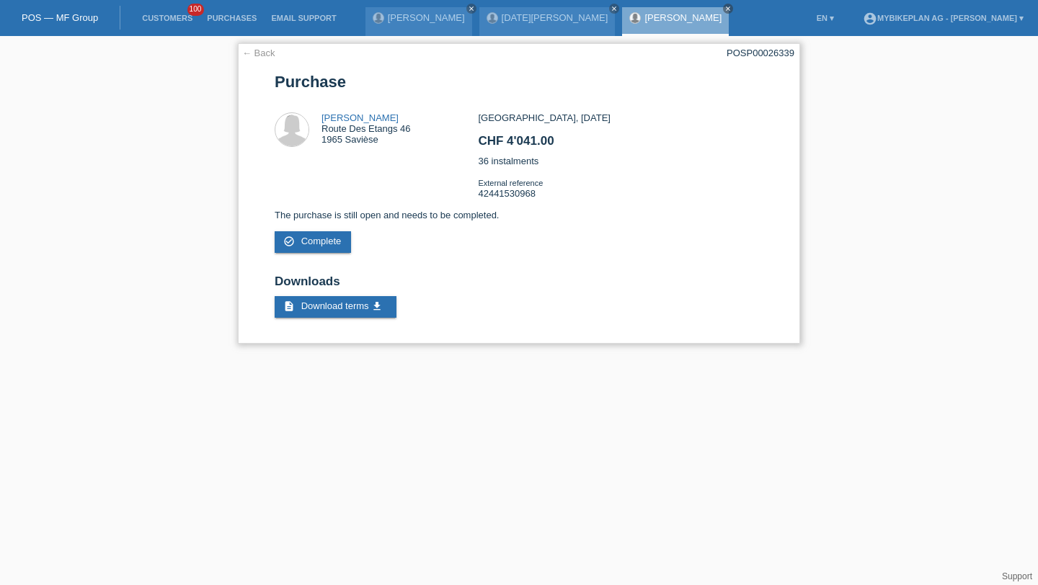
click at [733, 48] on div "POSP00026339" at bounding box center [761, 53] width 68 height 11
copy div "POSP00026339"
click at [146, 25] on li "Customers 100" at bounding box center [167, 18] width 65 height 37
click at [161, 22] on link "Customers" at bounding box center [167, 18] width 65 height 9
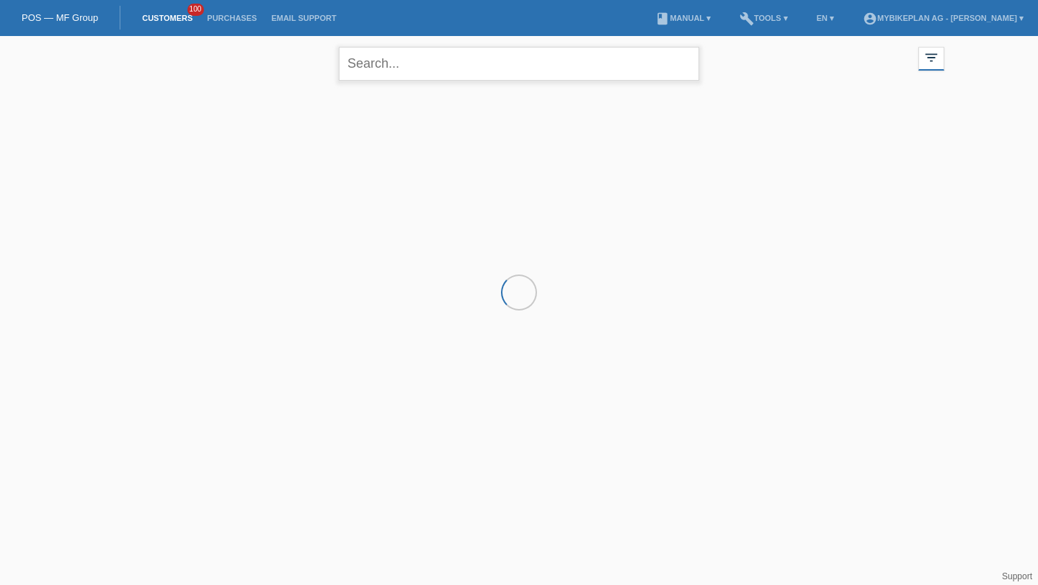
click at [405, 63] on input "text" at bounding box center [519, 64] width 360 height 34
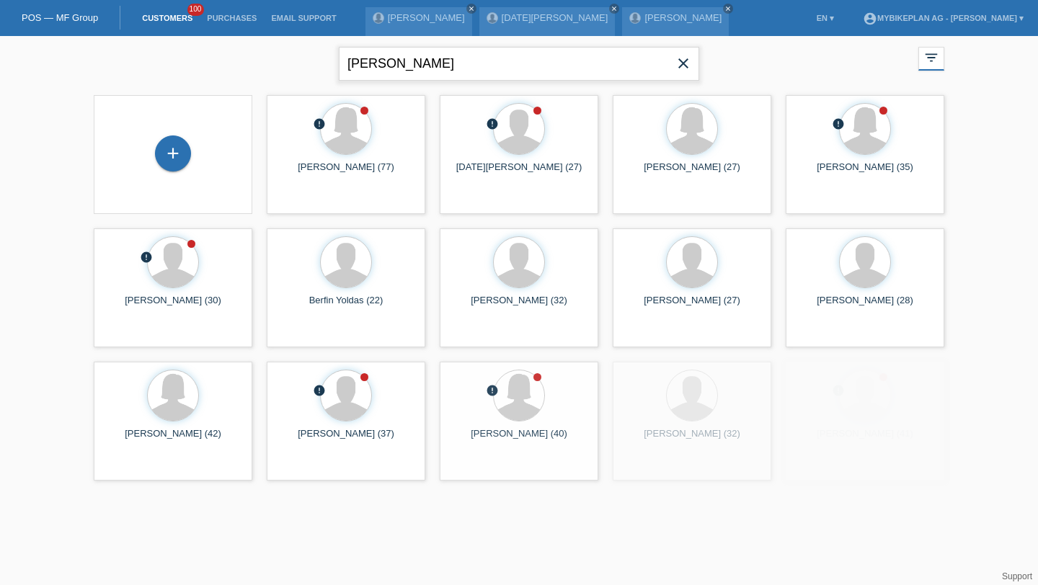
type input "[PERSON_NAME]"
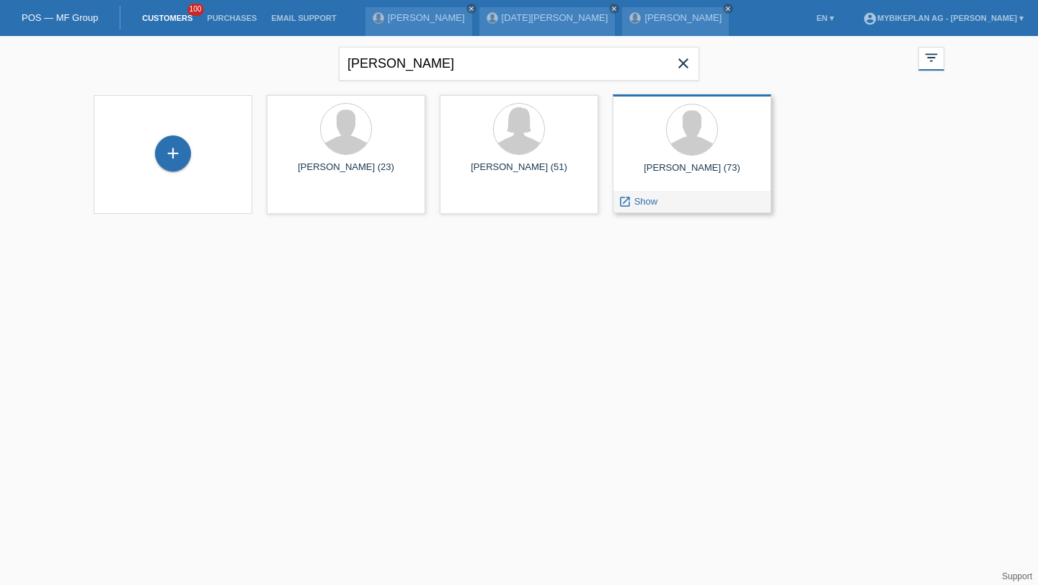
click at [621, 198] on icon "launch" at bounding box center [625, 201] width 13 height 13
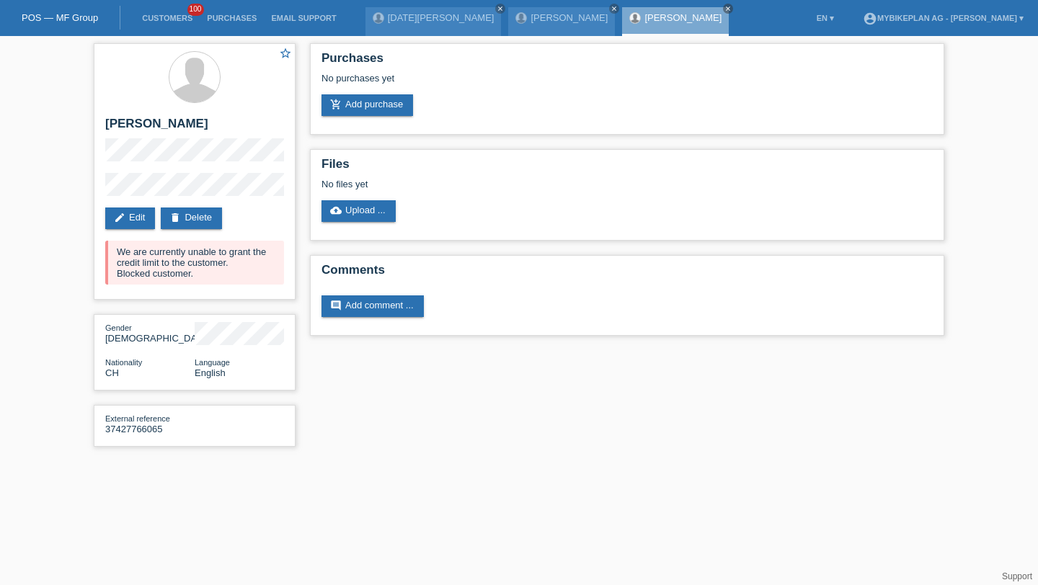
click at [169, 11] on li "Customers 100" at bounding box center [167, 18] width 65 height 37
click at [169, 13] on li "Customers 100" at bounding box center [167, 18] width 65 height 37
click at [172, 17] on link "Customers" at bounding box center [167, 18] width 65 height 9
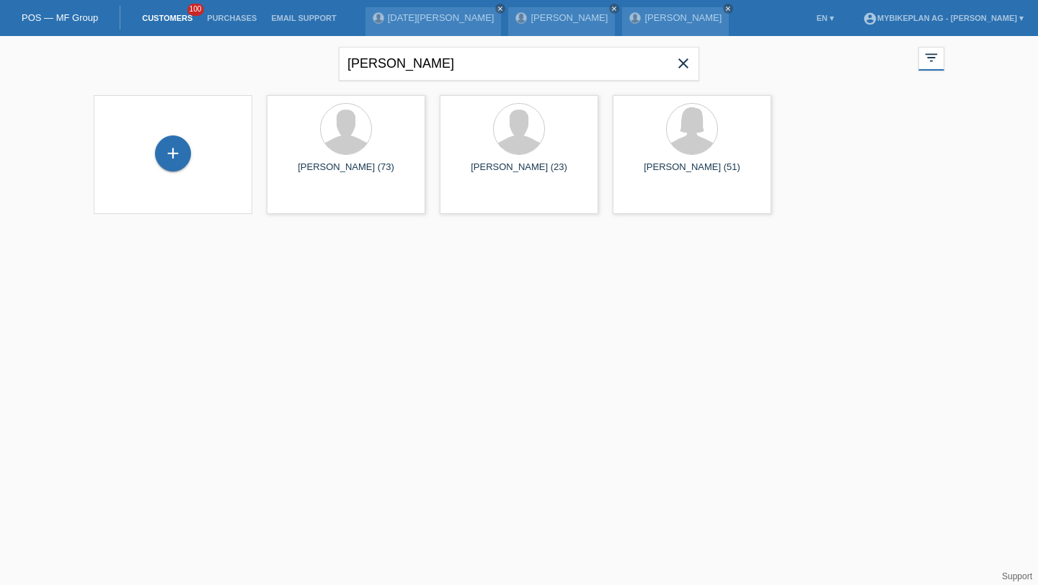
click at [195, 151] on div "+" at bounding box center [173, 155] width 136 height 38
click at [177, 148] on div "+" at bounding box center [173, 154] width 36 height 36
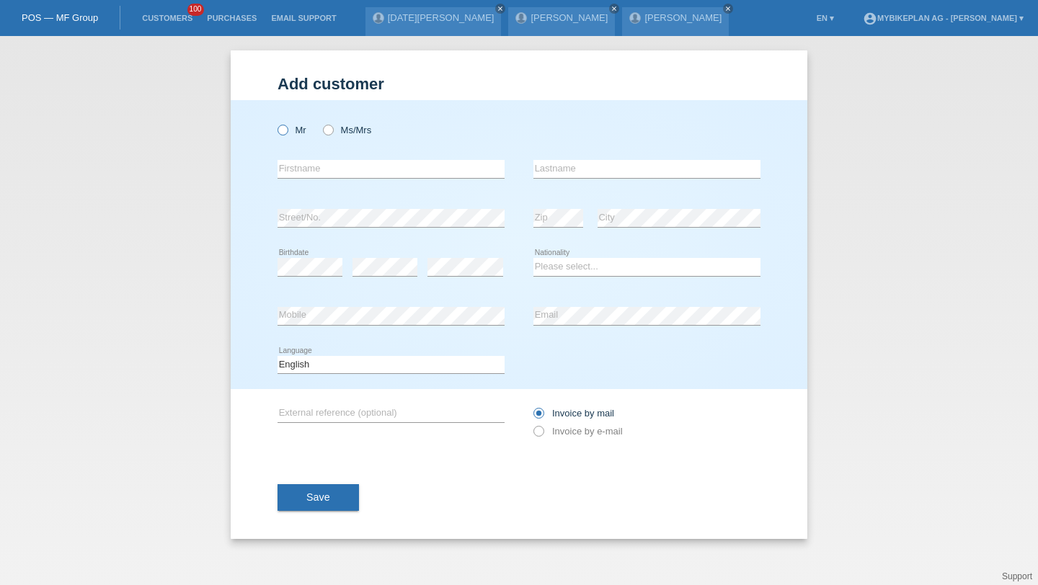
click at [275, 123] on icon at bounding box center [275, 123] width 0 height 0
click at [281, 133] on input "Mr" at bounding box center [282, 129] width 9 height 9
radio input "true"
click at [300, 170] on input "text" at bounding box center [391, 169] width 227 height 18
paste input "[PERSON_NAME]"
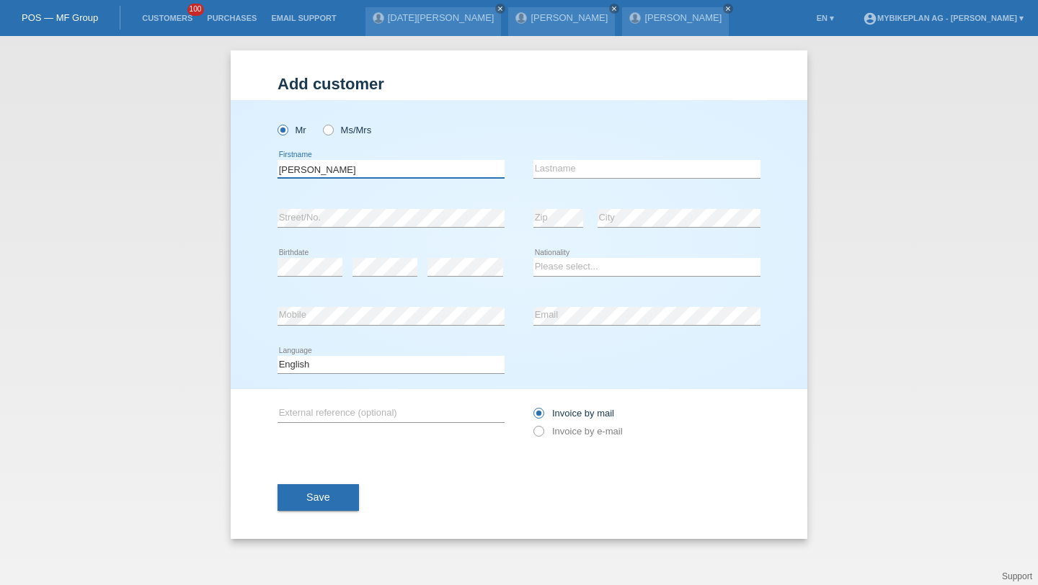
type input "[PERSON_NAME]"
click at [288, 277] on icon at bounding box center [310, 276] width 65 height 1
click at [548, 260] on select "Please select... Switzerland Austria Germany Liechtenstein ------------ Afghani…" at bounding box center [646, 266] width 227 height 17
select select "CH"
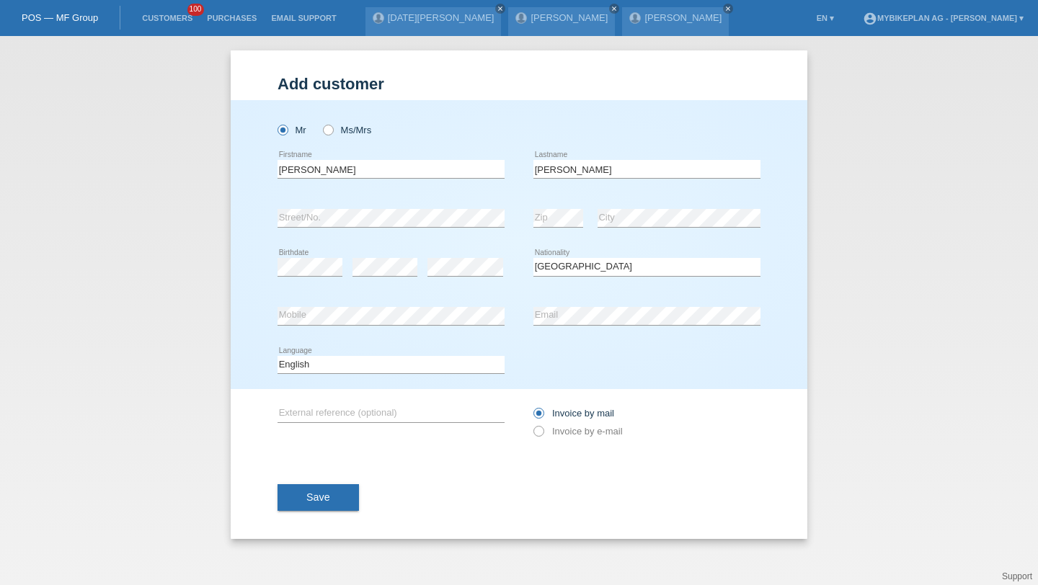
click at [567, 299] on div "error Email" at bounding box center [646, 316] width 227 height 49
click at [433, 388] on div "Deutsch Français Italiano English error Language" at bounding box center [391, 365] width 227 height 49
click at [427, 381] on div "Deutsch Français Italiano English error Language" at bounding box center [391, 365] width 227 height 49
click at [412, 363] on select "Deutsch Français Italiano English" at bounding box center [391, 364] width 227 height 17
click at [385, 366] on select "Deutsch Français Italiano English" at bounding box center [391, 364] width 227 height 17
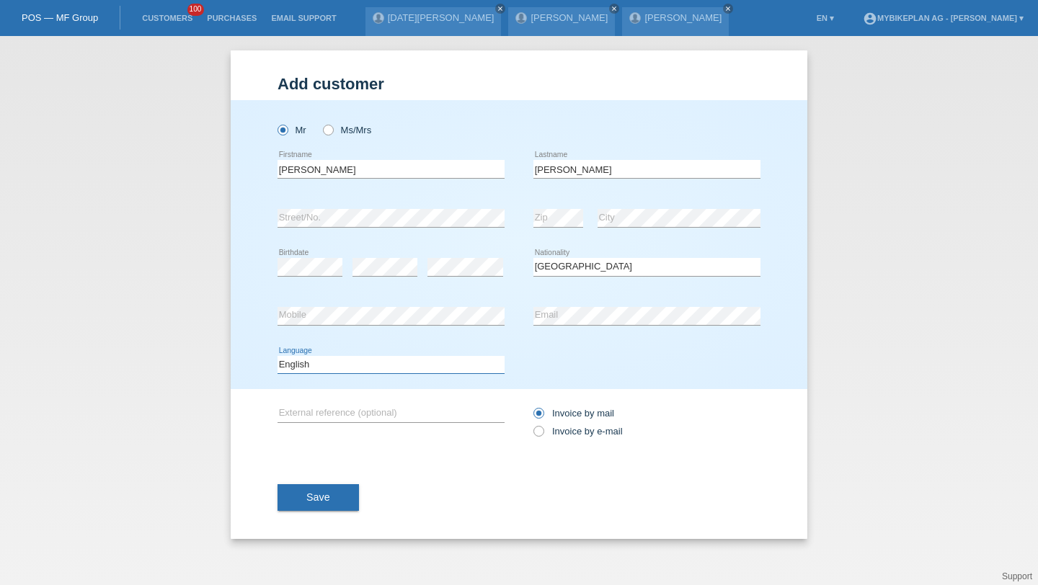
select select "de"
click at [600, 449] on div "Invoice by mail Invoice by e-mail" at bounding box center [646, 422] width 227 height 66
click at [592, 440] on div "Invoice by mail Invoice by e-mail" at bounding box center [646, 422] width 227 height 36
click at [580, 435] on label "Invoice by e-mail" at bounding box center [577, 431] width 89 height 11
click at [543, 435] on input "Invoice by e-mail" at bounding box center [537, 435] width 9 height 18
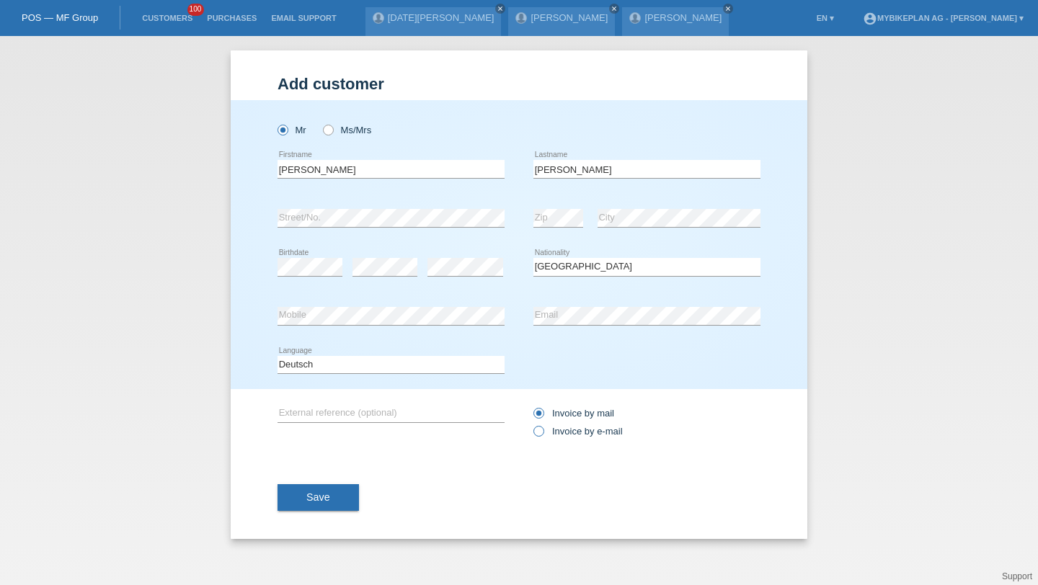
radio input "true"
click at [339, 495] on button "Save" at bounding box center [318, 497] width 81 height 27
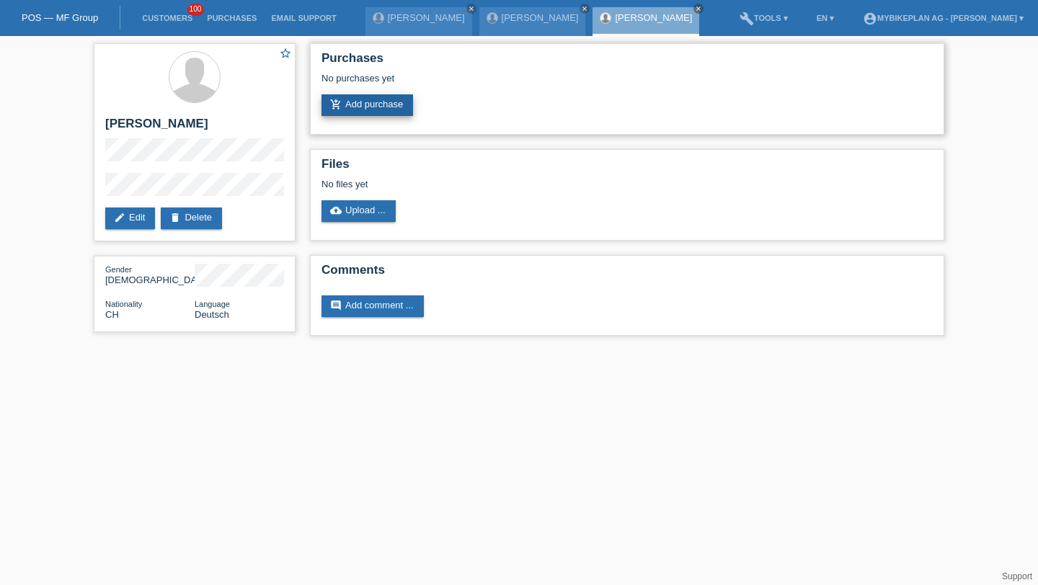
click at [402, 110] on link "add_shopping_cart Add purchase" at bounding box center [368, 105] width 92 height 22
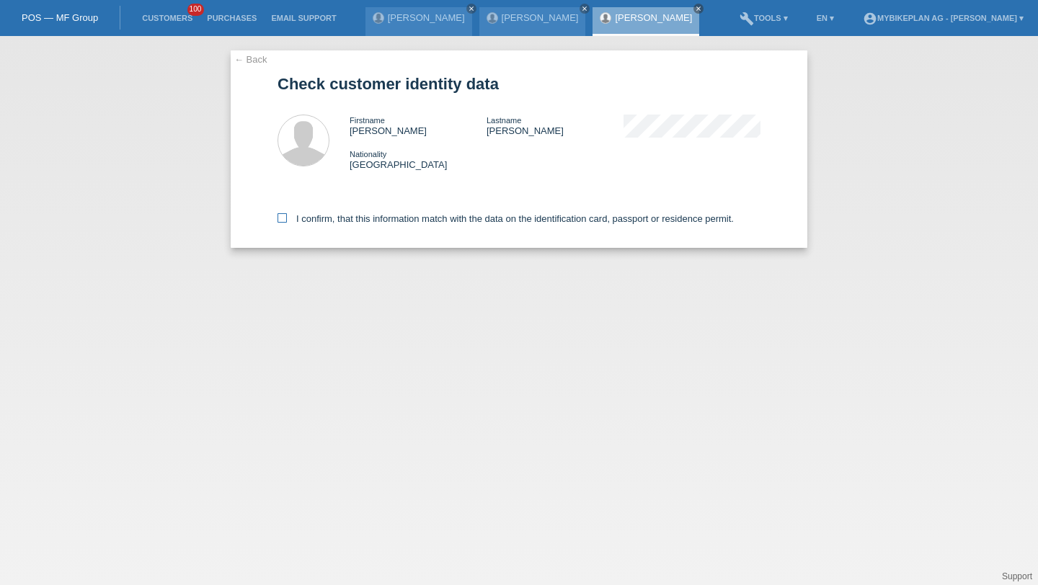
click at [384, 224] on label "I confirm, that this information match with the data on the identification card…" at bounding box center [506, 218] width 456 height 11
click at [287, 223] on input "I confirm, that this information match with the data on the identification card…" at bounding box center [282, 217] width 9 height 9
checkbox input "true"
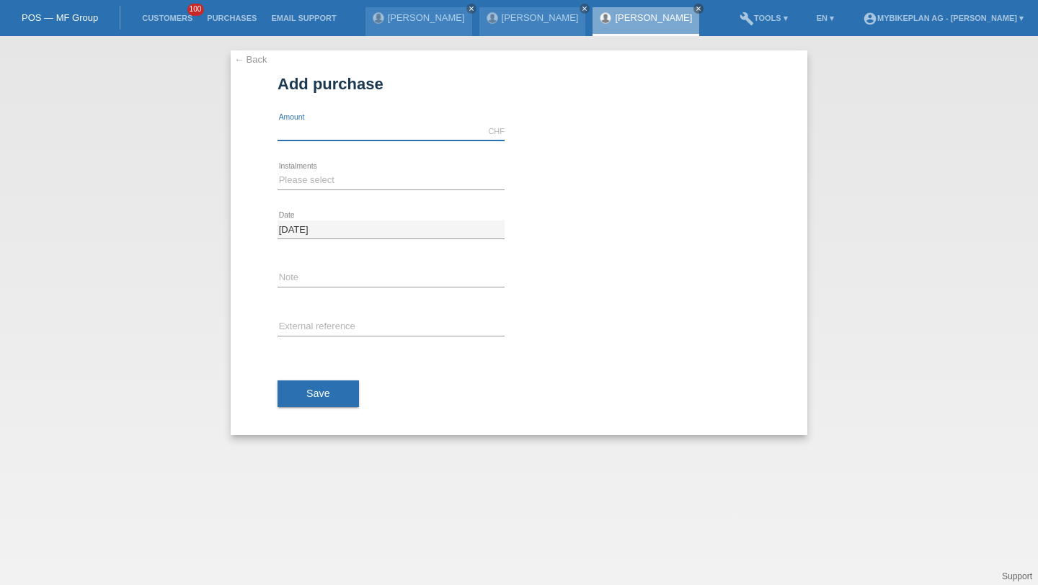
click at [328, 128] on input "text" at bounding box center [391, 132] width 227 height 18
type input "4499.00"
click at [315, 174] on select "Please select 6 instalments 12 instalments 18 instalments 24 instalments 36 ins…" at bounding box center [391, 180] width 227 height 17
select select "487"
click at [318, 331] on input "text" at bounding box center [391, 328] width 227 height 18
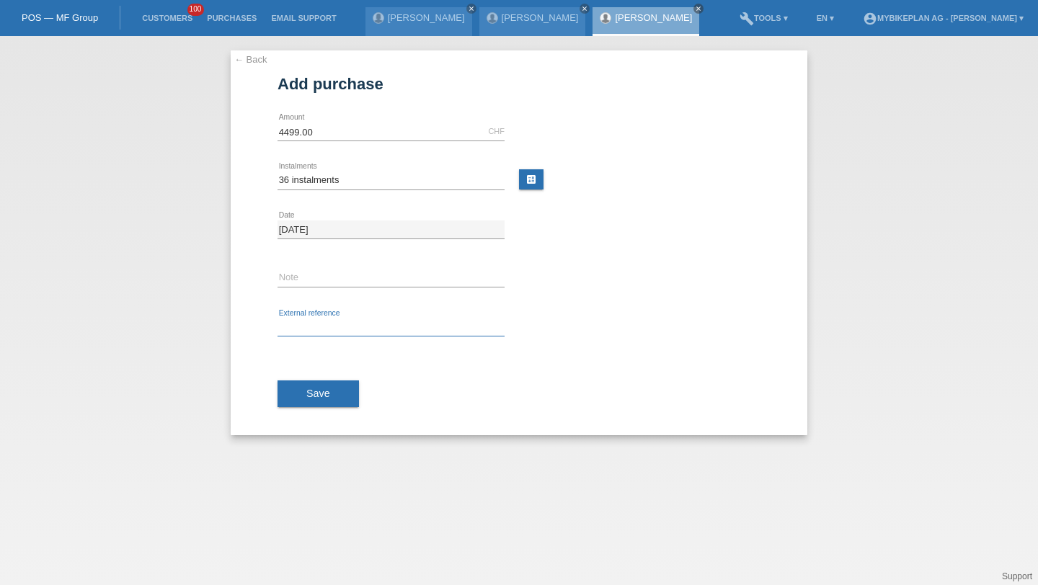
paste input "42378346594"
type input "42378346594"
click at [324, 385] on button "Save" at bounding box center [318, 394] width 81 height 27
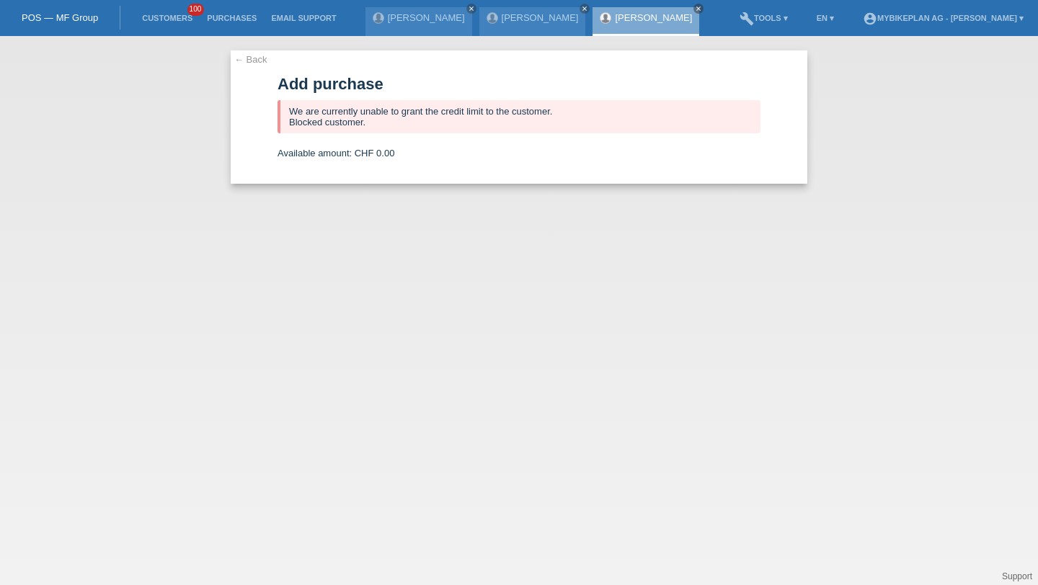
click at [178, 8] on li "Customers 100" at bounding box center [167, 18] width 65 height 37
click at [177, 13] on li "Customers 100" at bounding box center [167, 18] width 65 height 37
click at [183, 28] on li "Customers 100" at bounding box center [167, 18] width 65 height 37
click at [184, 14] on link "Customers" at bounding box center [167, 18] width 65 height 9
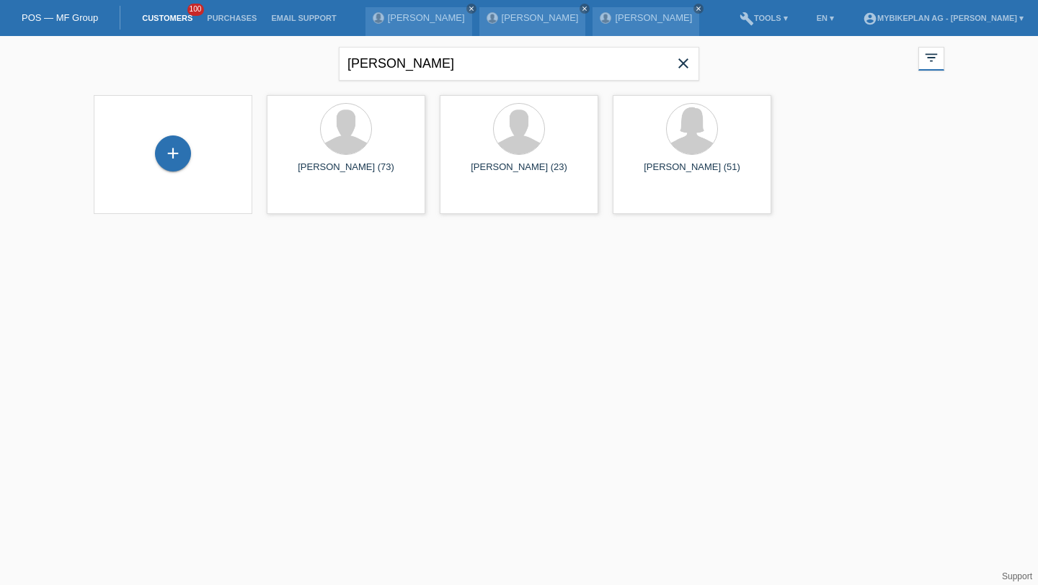
click at [689, 59] on icon "close" at bounding box center [683, 63] width 17 height 17
click at [161, 137] on div "+" at bounding box center [173, 155] width 136 height 38
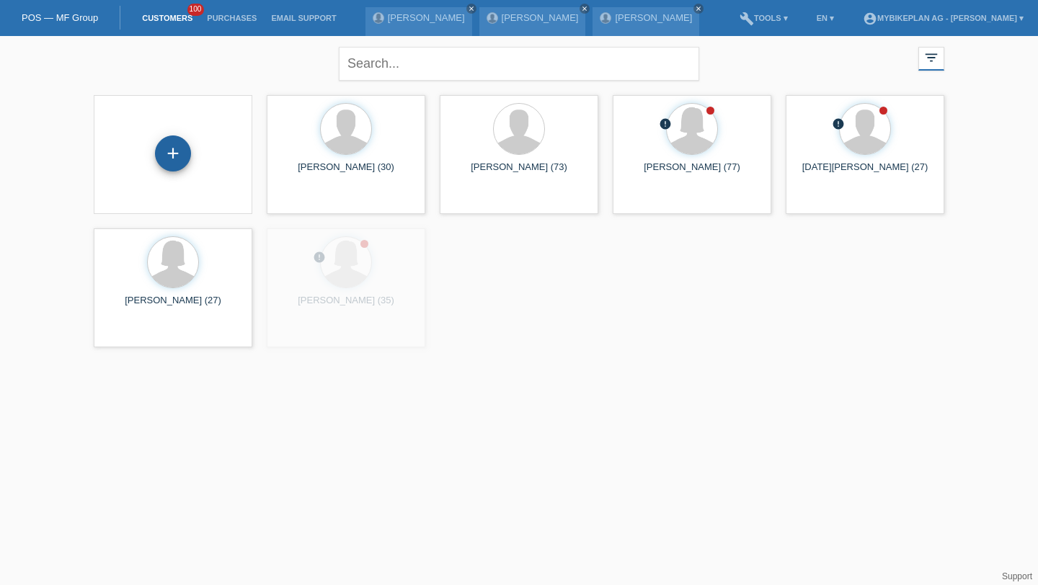
click at [176, 159] on div "+" at bounding box center [173, 154] width 36 height 36
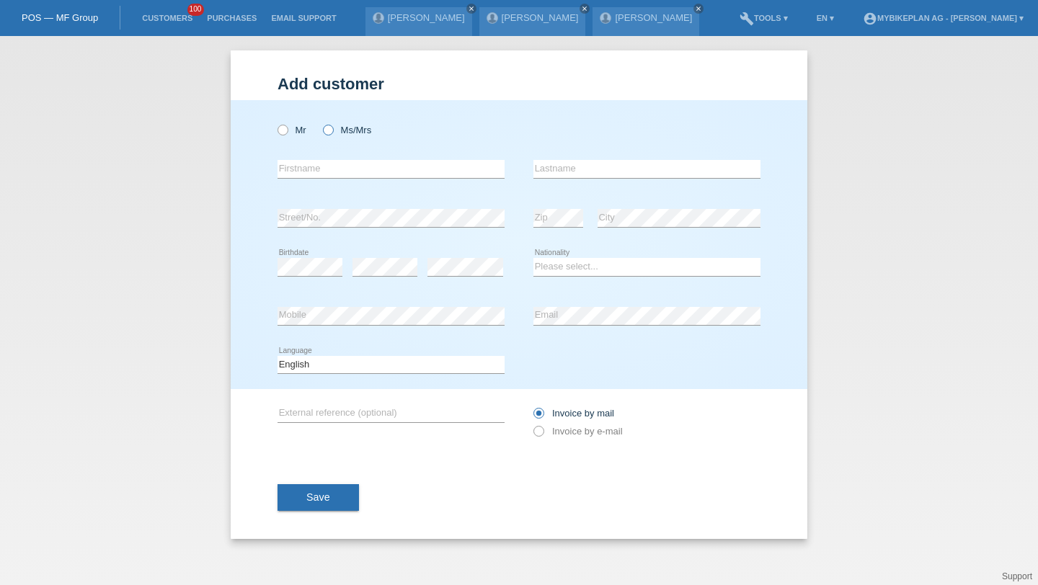
click at [321, 123] on icon at bounding box center [321, 123] width 0 height 0
click at [327, 128] on input "Ms/Mrs" at bounding box center [327, 129] width 9 height 9
radio input "true"
click at [300, 128] on label "Mr" at bounding box center [292, 130] width 29 height 11
click at [287, 128] on input "Mr" at bounding box center [282, 129] width 9 height 9
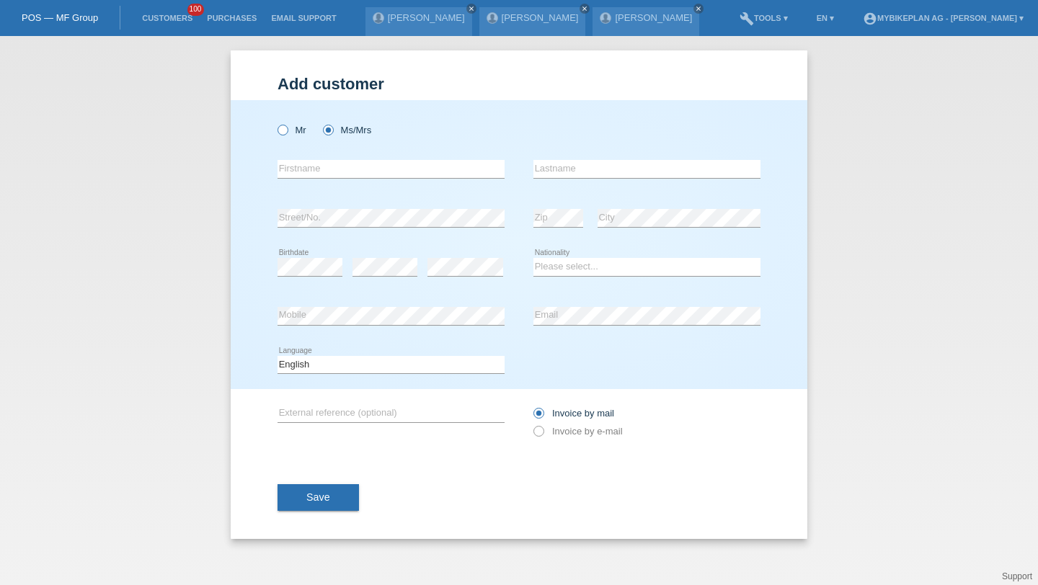
radio input "true"
click at [313, 168] on input "text" at bounding box center [391, 169] width 227 height 18
type input "[PERSON_NAME]"
click at [453, 257] on div "error" at bounding box center [466, 267] width 76 height 49
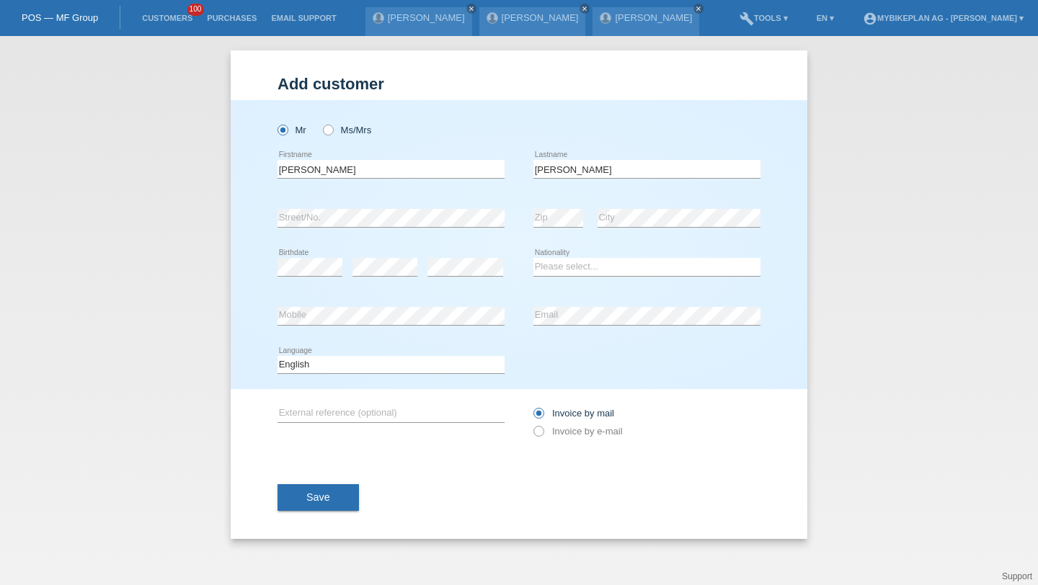
click at [453, 258] on div "error" at bounding box center [466, 267] width 76 height 49
